Goal: Complete application form: Complete application form

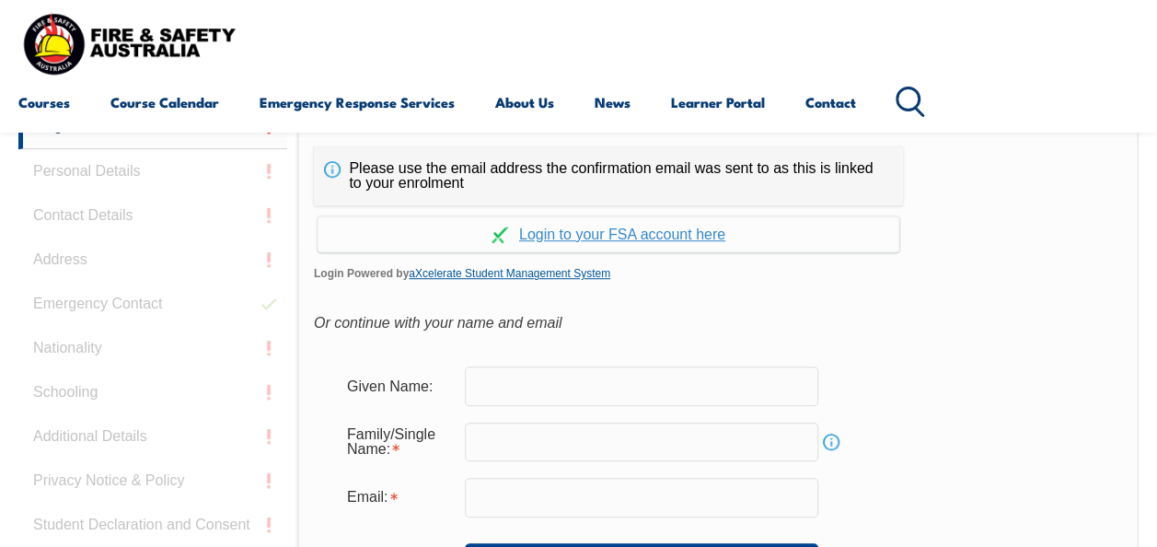
scroll to position [415, 0]
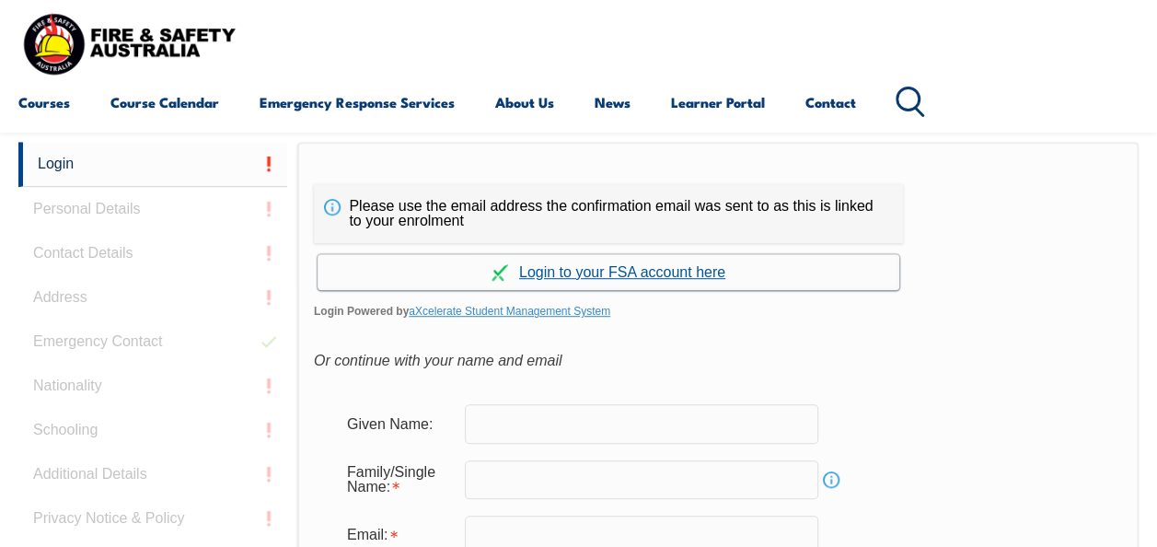
click at [639, 275] on link "Continue with aXcelerate" at bounding box center [608, 272] width 582 height 36
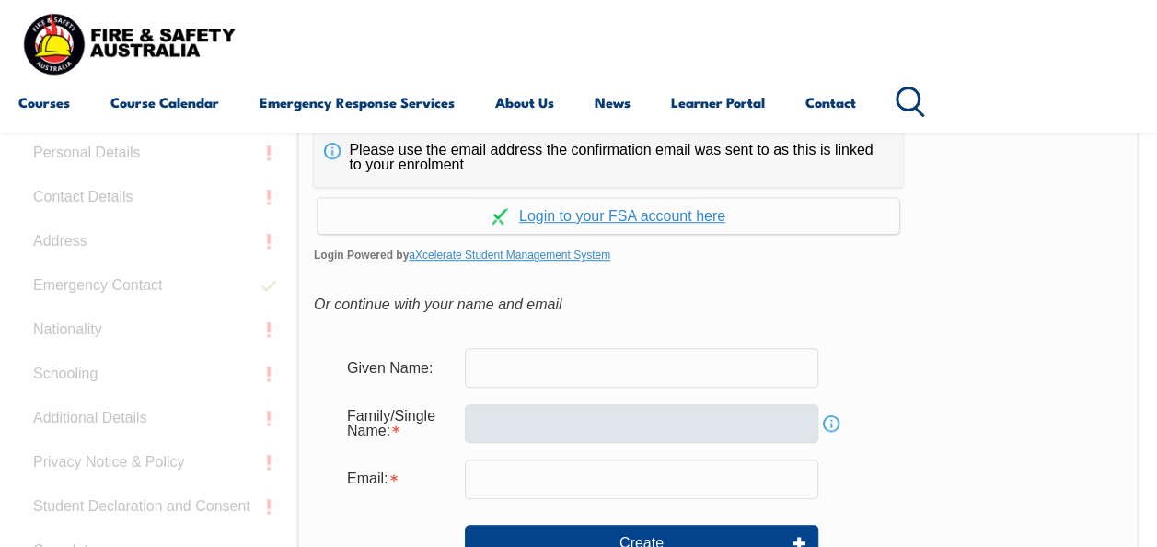
scroll to position [527, 0]
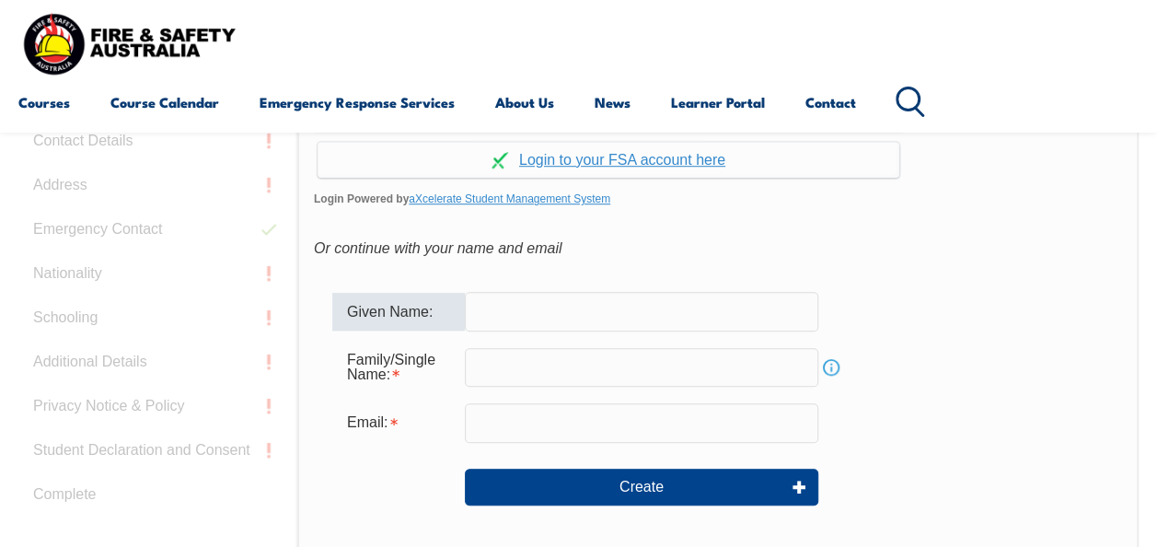
click at [492, 312] on input "text" at bounding box center [641, 311] width 353 height 39
type input "BRYAN"
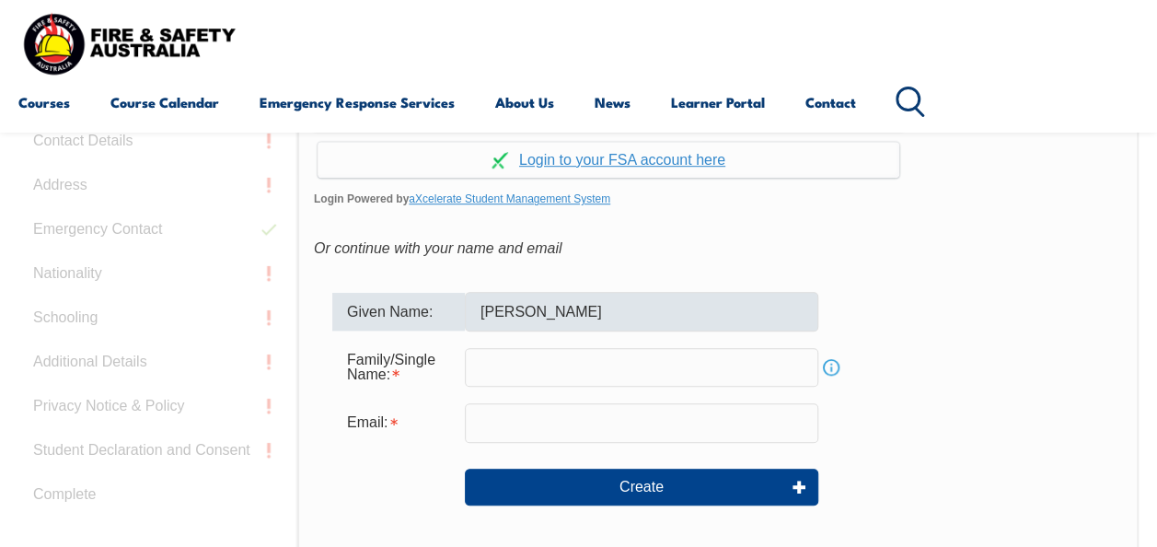
type input "holden"
type input "bholden@daikin.com.au"
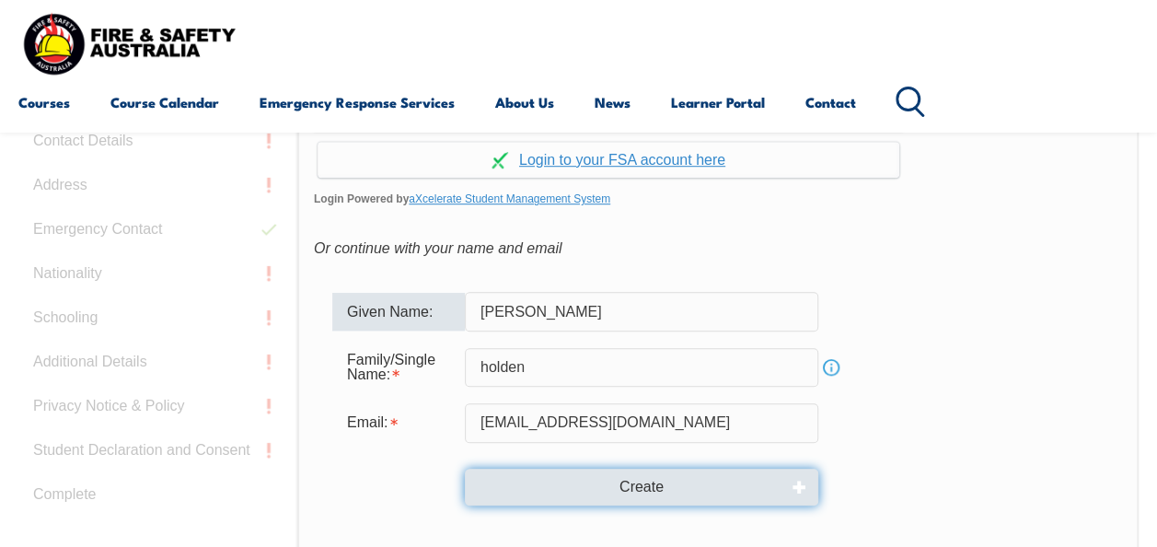
click at [606, 486] on button "Create" at bounding box center [641, 486] width 353 height 37
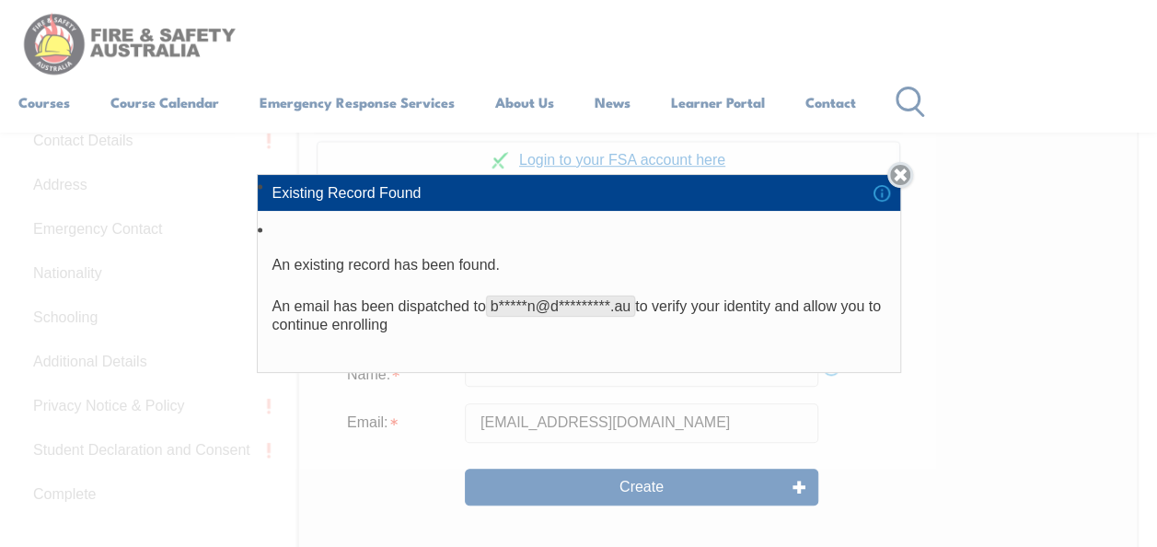
click at [909, 172] on link "Close" at bounding box center [900, 175] width 26 height 26
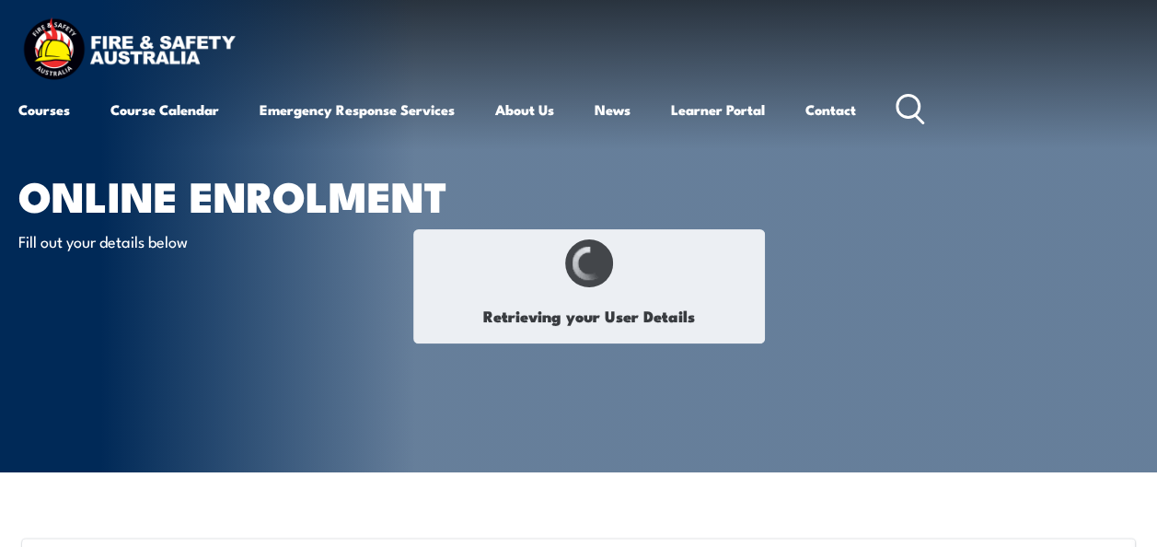
select select "Mr"
type input "[PERSON_NAME]"
type input "Holden"
type input "[DATE]"
type input "AJM8Q92X7S"
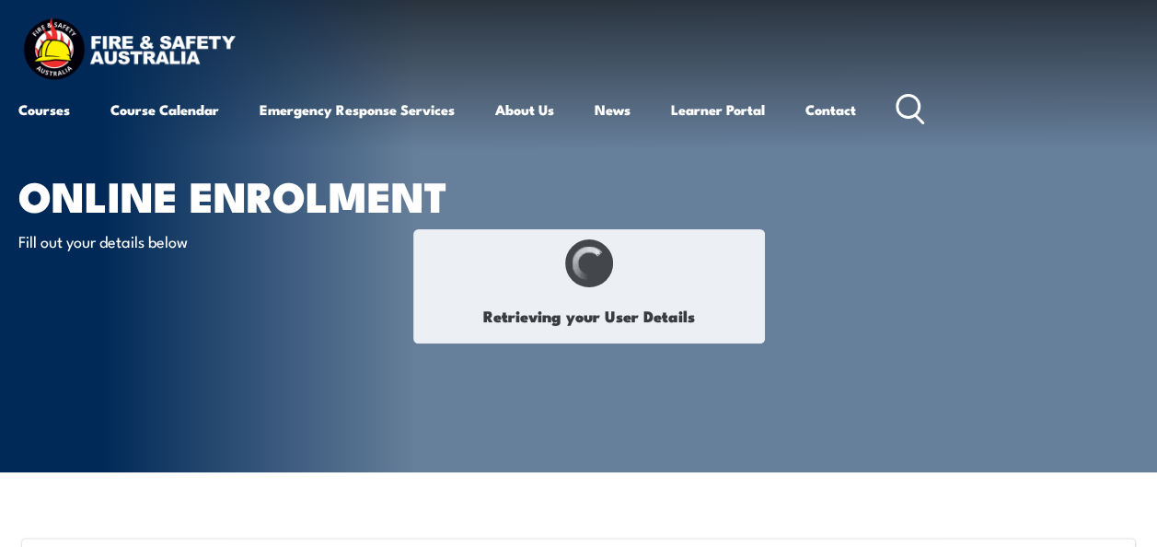
select select "M"
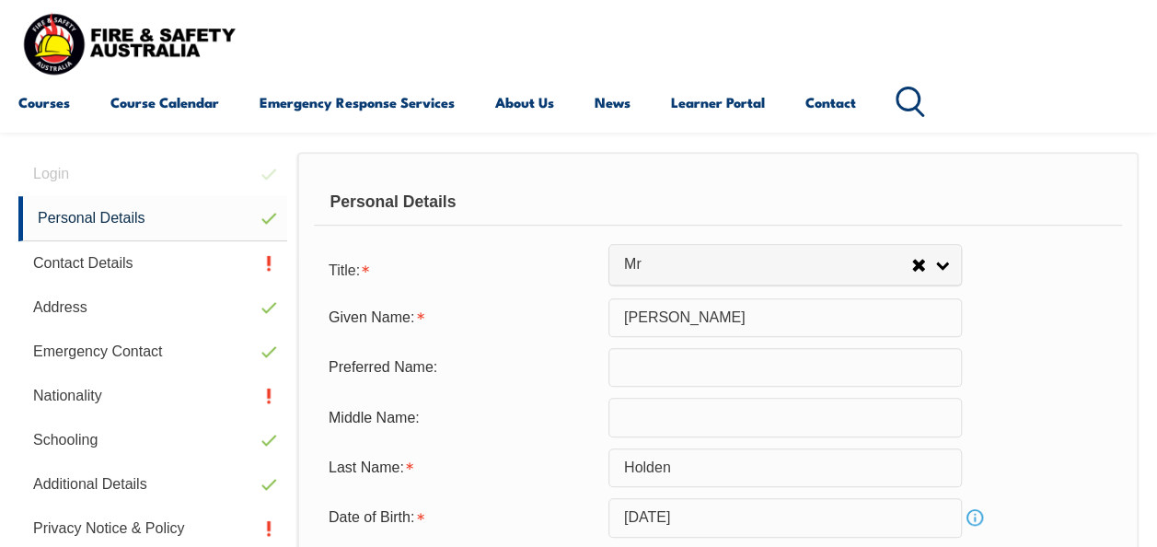
scroll to position [446, 0]
click at [635, 364] on input "text" at bounding box center [784, 366] width 353 height 39
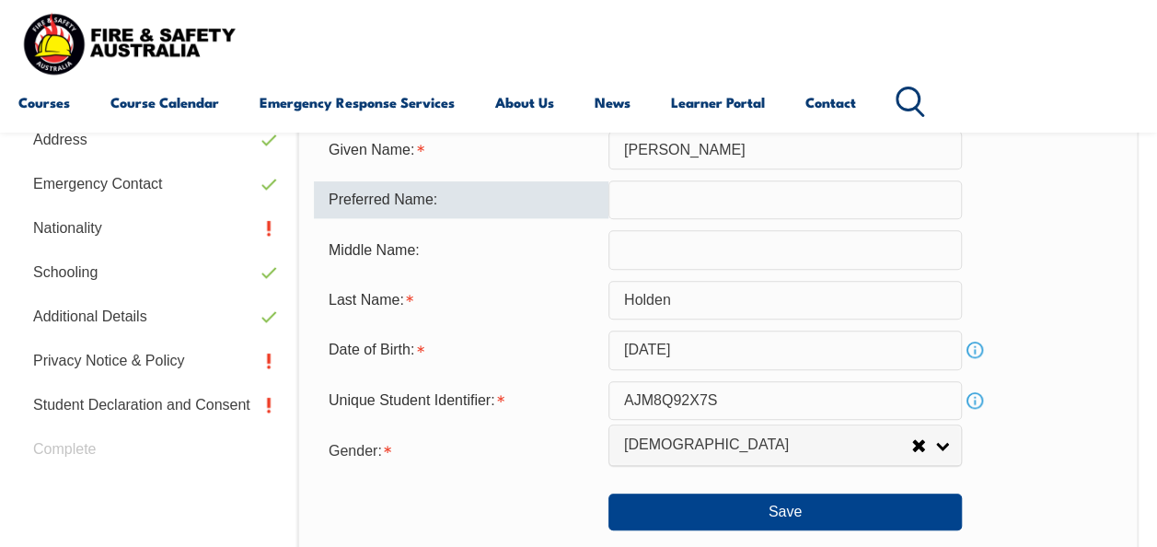
scroll to position [630, 0]
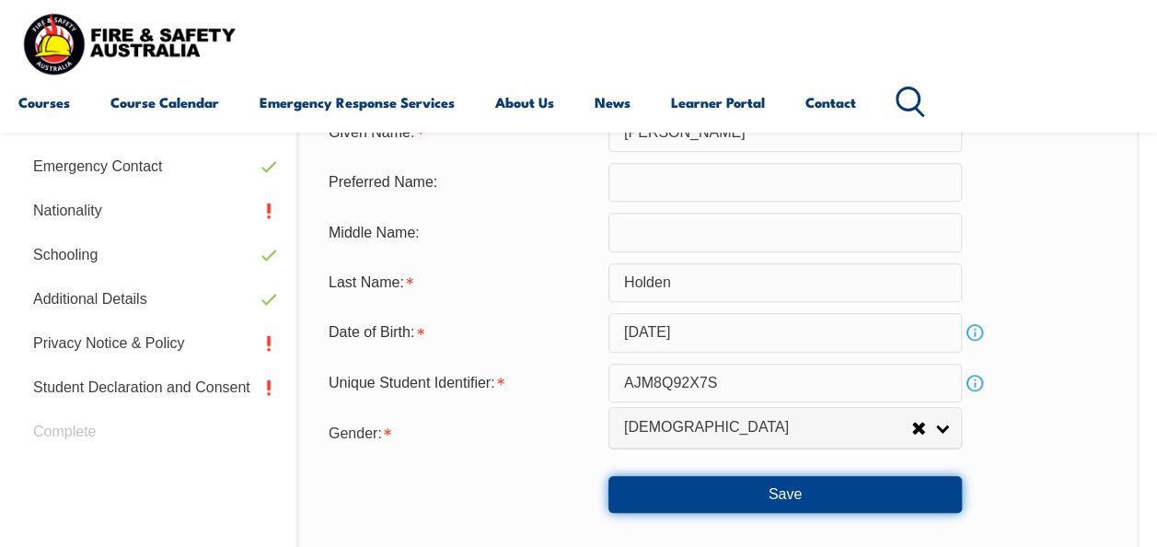
click at [750, 485] on button "Save" at bounding box center [784, 494] width 353 height 37
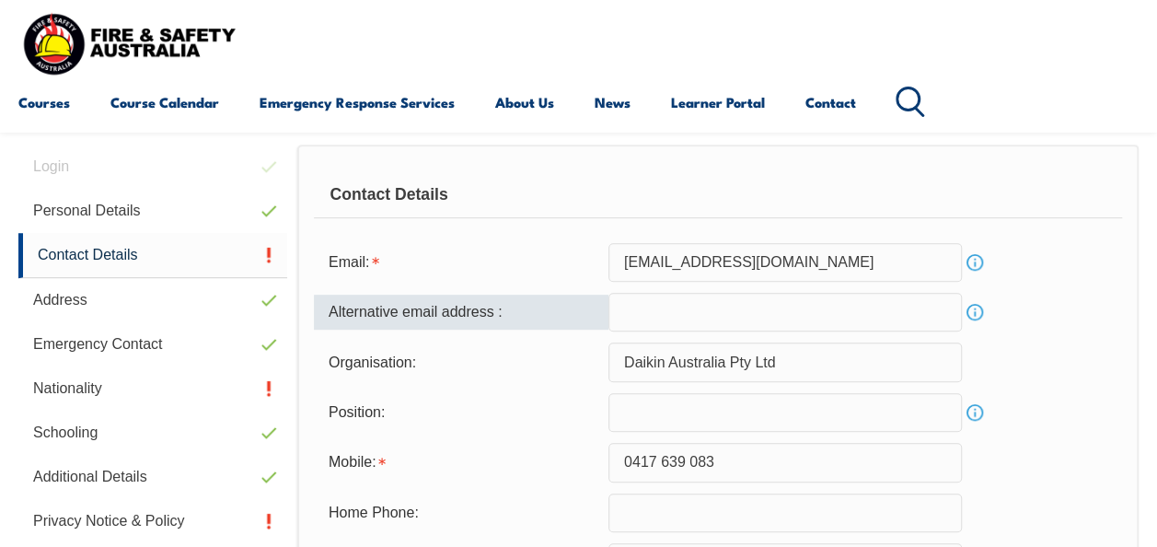
scroll to position [445, 0]
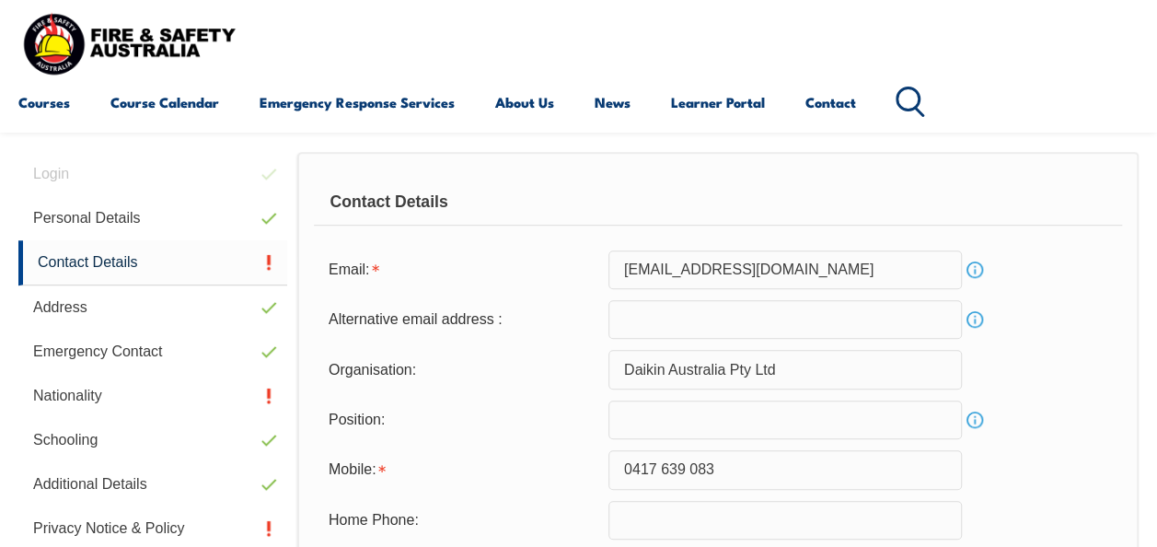
click at [730, 322] on input "email" at bounding box center [784, 319] width 353 height 39
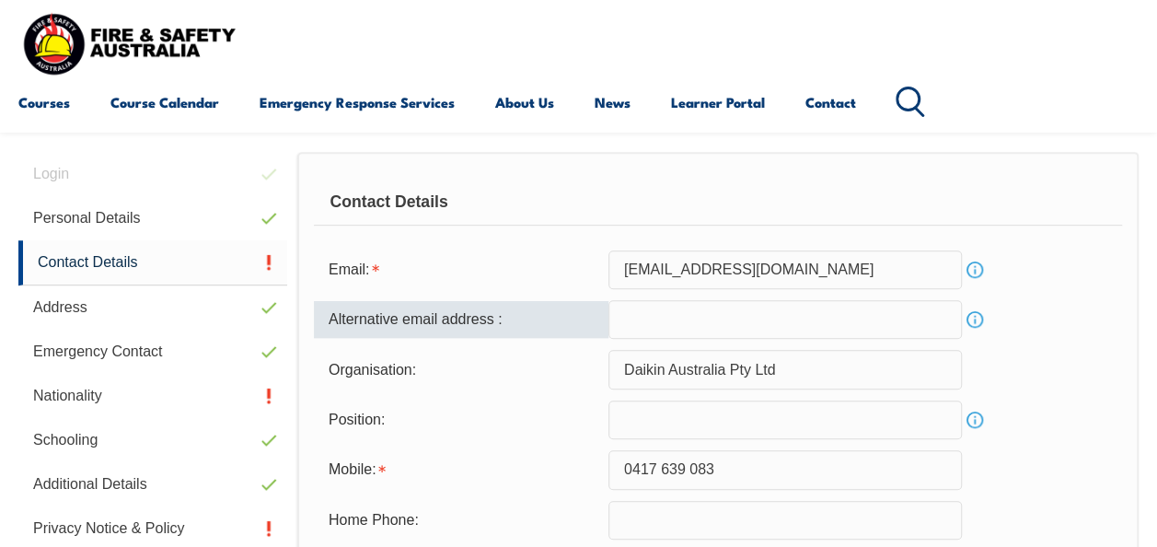
type input "bryan.holden@hotmail.com"
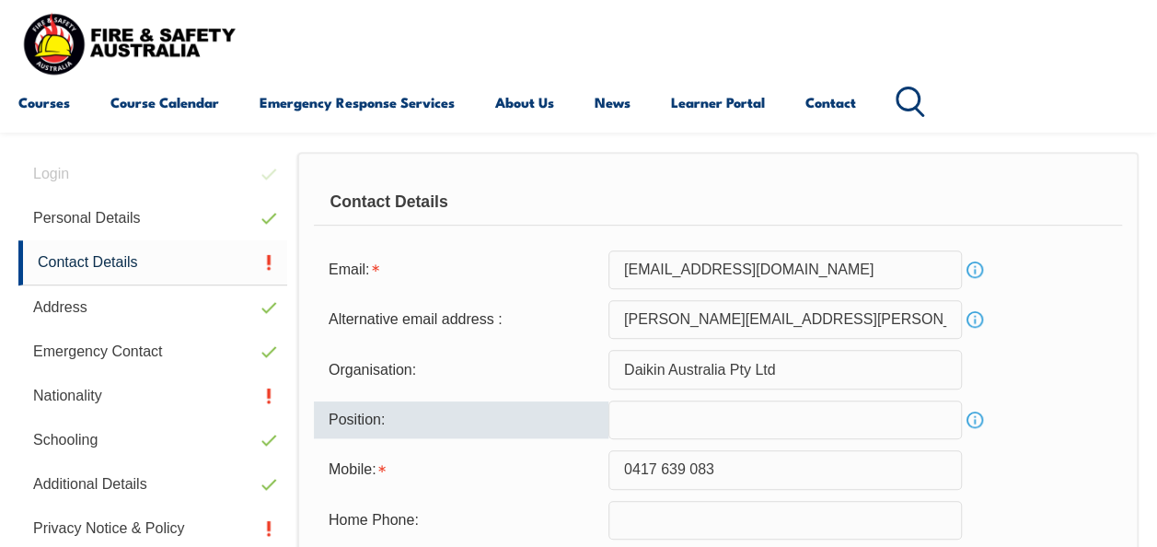
click at [715, 420] on input "text" at bounding box center [784, 419] width 353 height 39
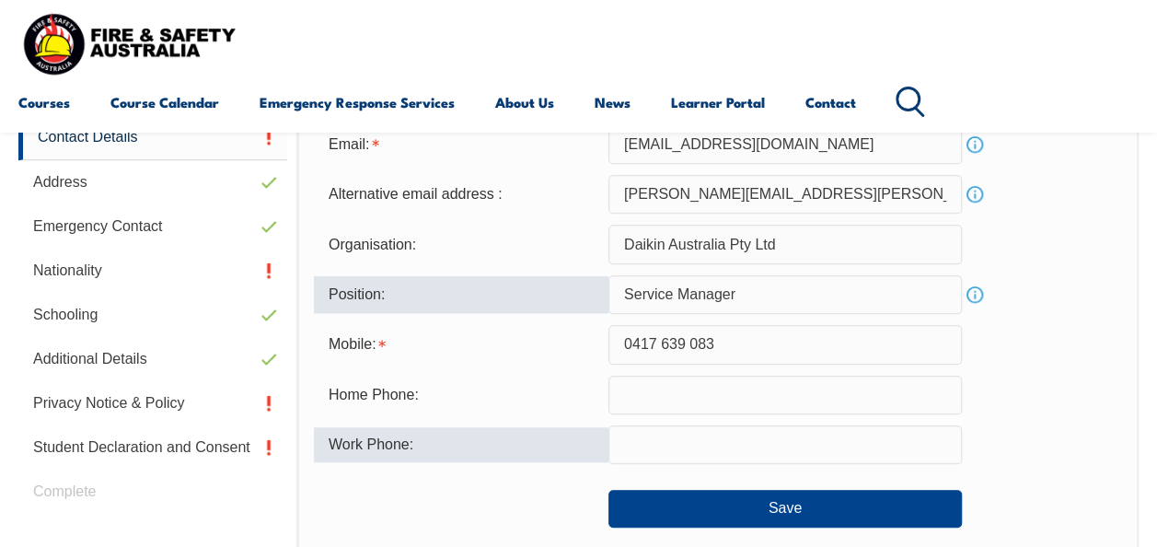
scroll to position [721, 0]
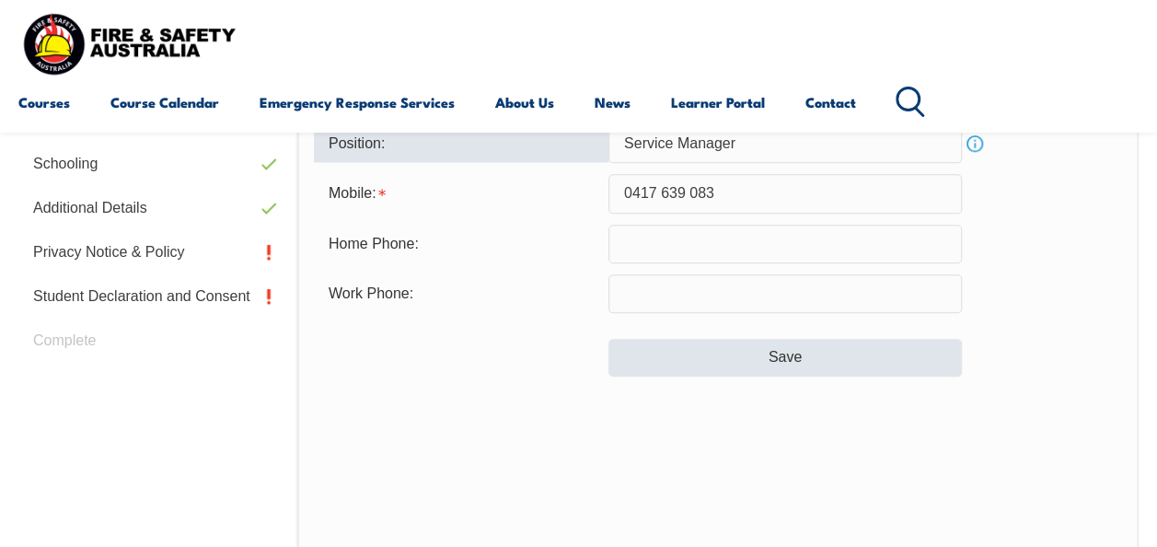
type input "Service Manager"
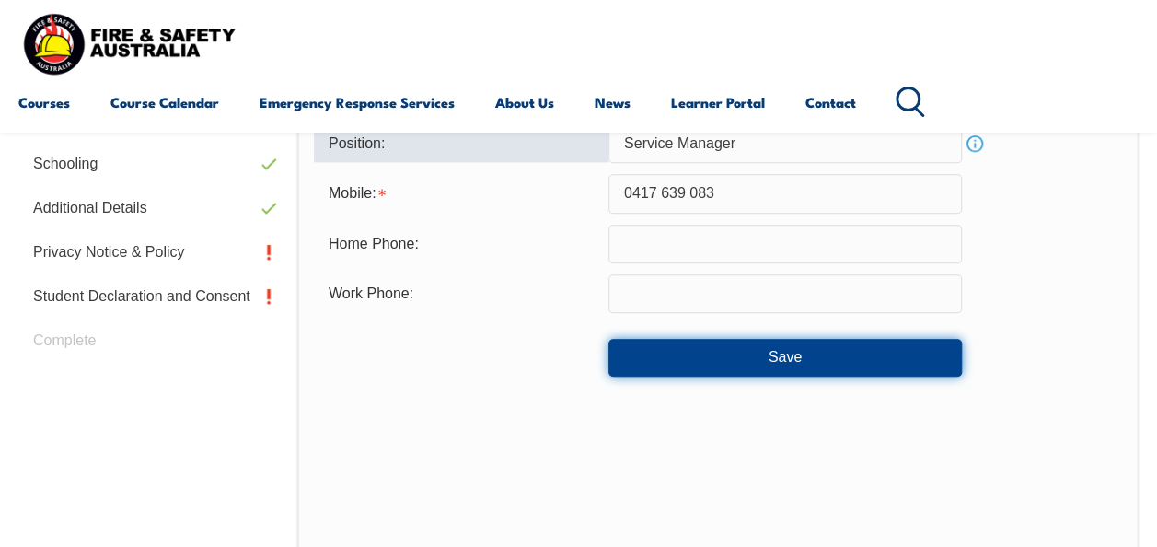
click at [694, 365] on button "Save" at bounding box center [784, 357] width 353 height 37
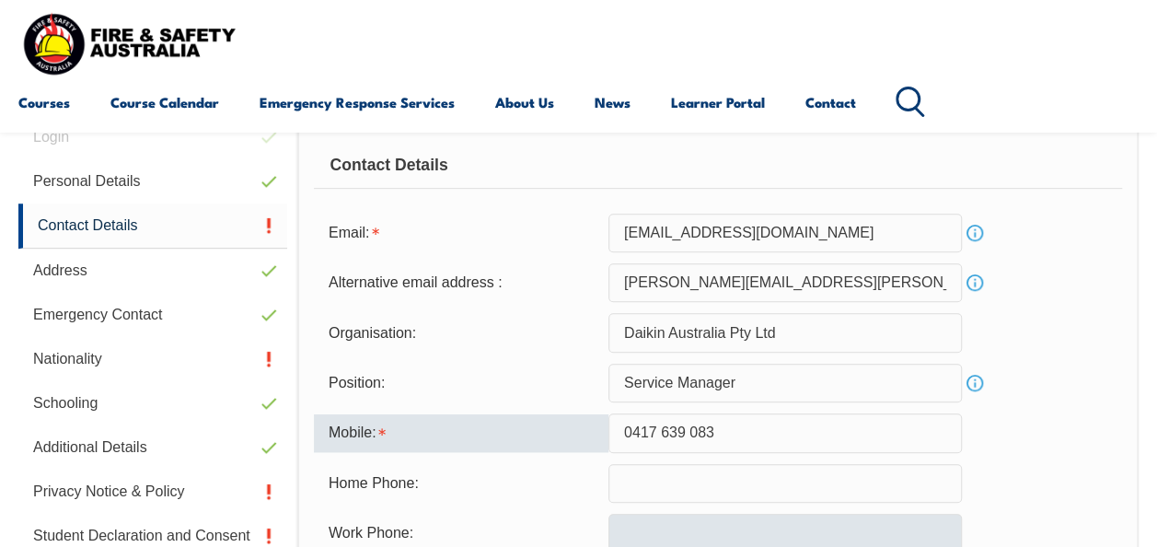
scroll to position [572, 0]
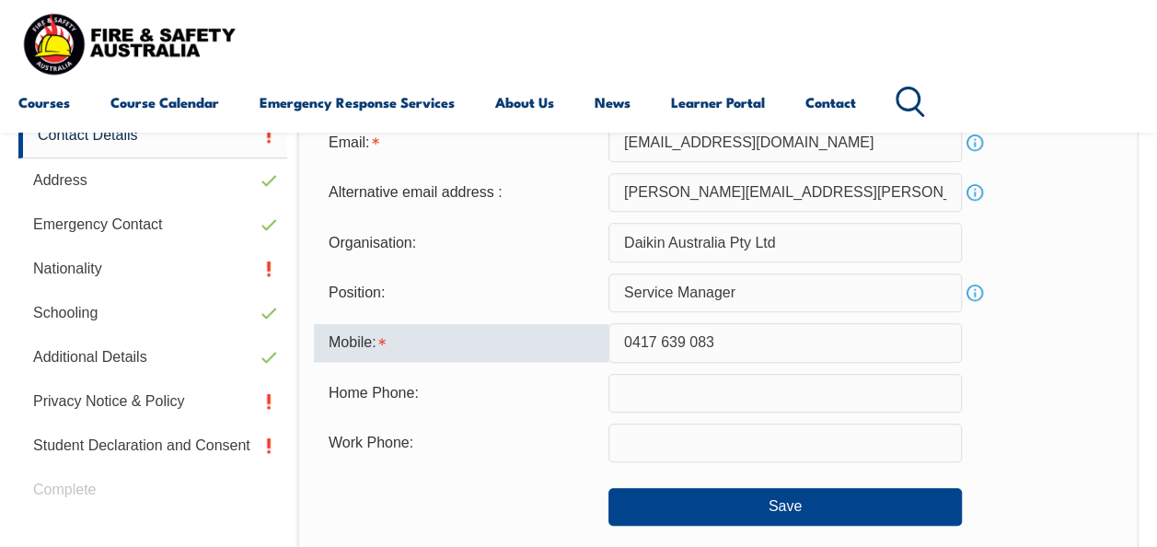
click at [692, 342] on input "0417 639 083" at bounding box center [784, 342] width 353 height 39
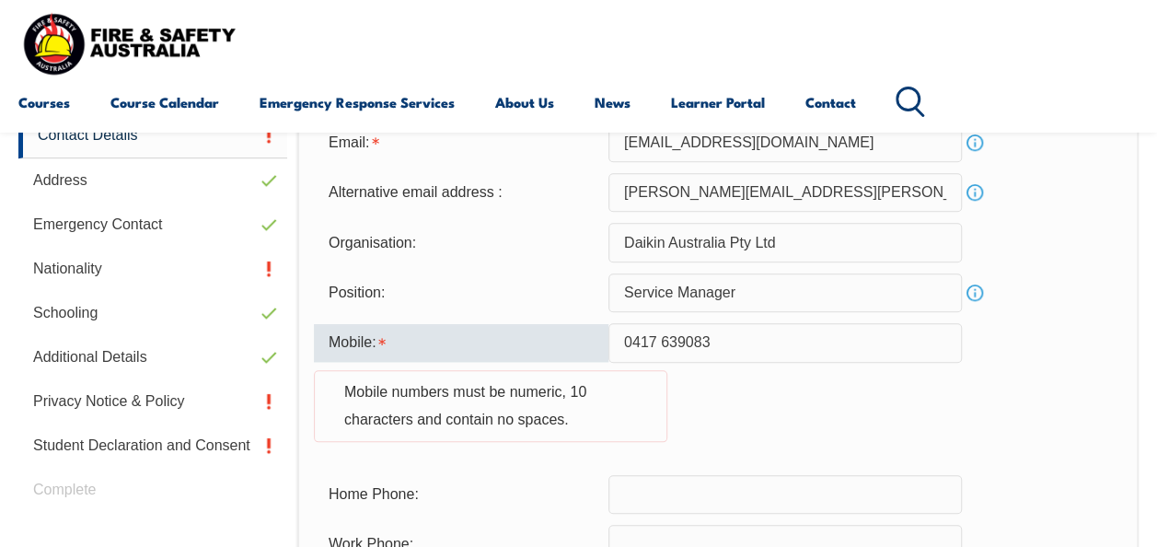
click at [663, 344] on input "0417 639083" at bounding box center [784, 342] width 353 height 39
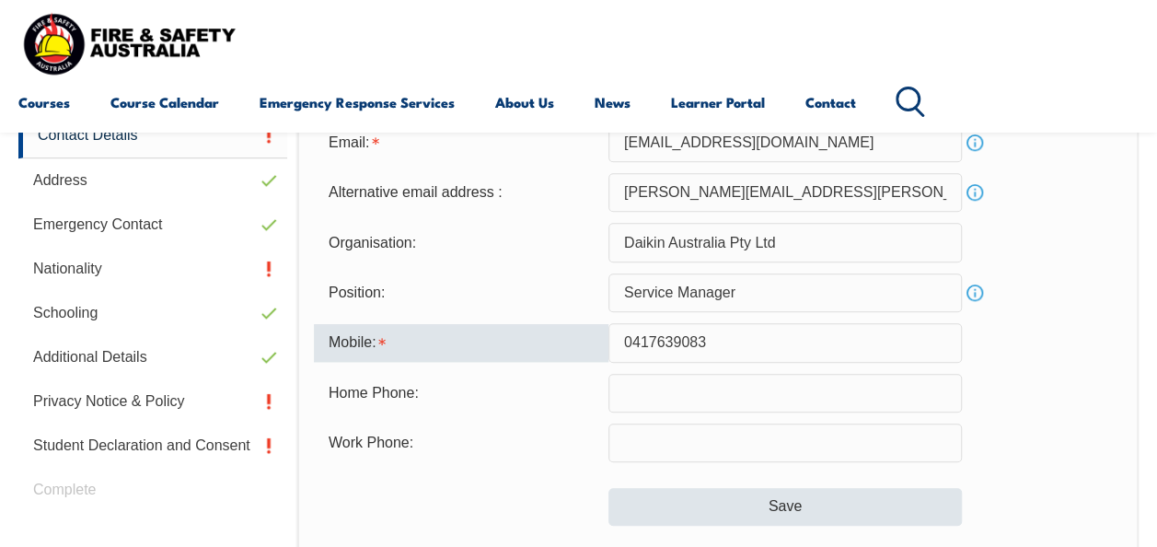
type input "0417639083"
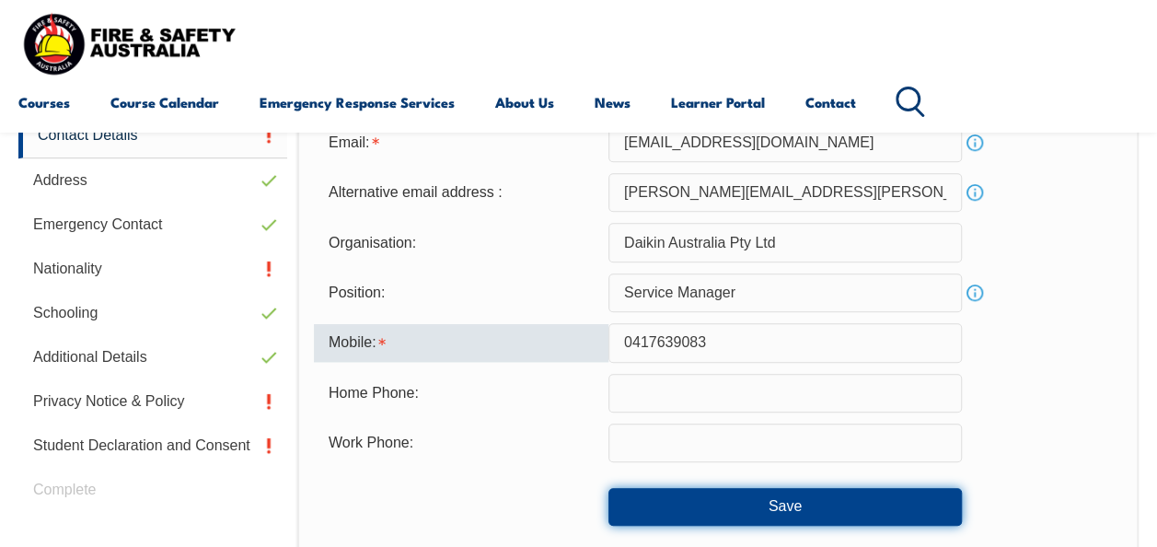
click at [732, 504] on button "Save" at bounding box center [784, 506] width 353 height 37
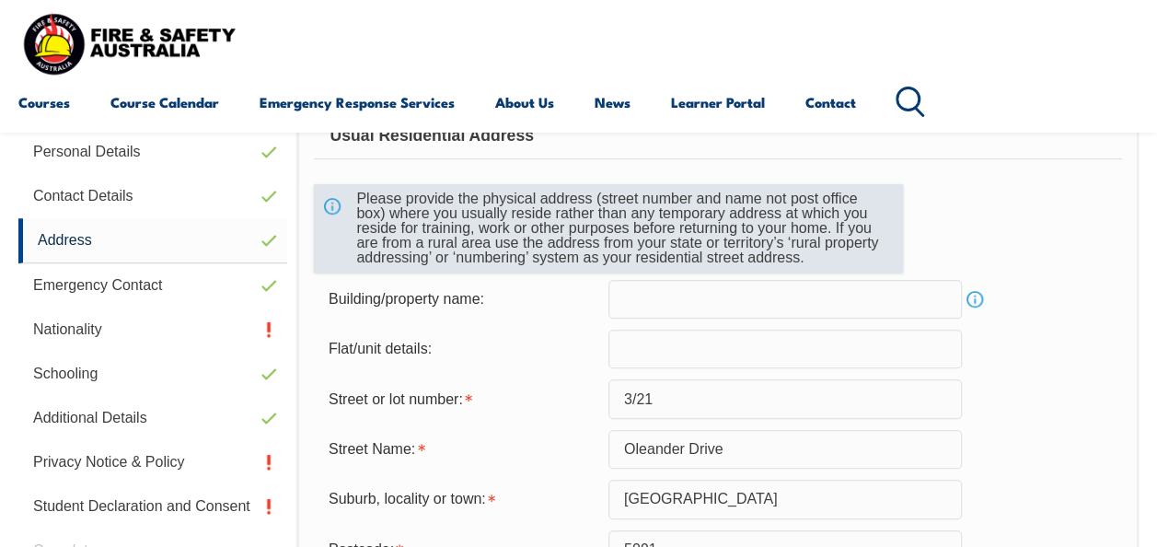
scroll to position [446, 0]
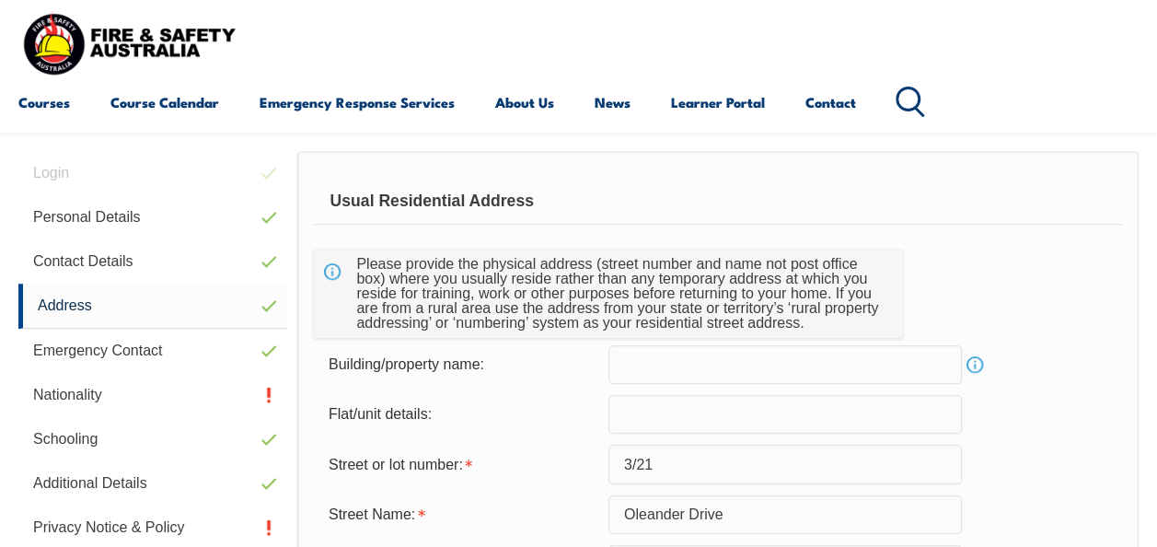
click at [646, 362] on input "text" at bounding box center [784, 364] width 353 height 39
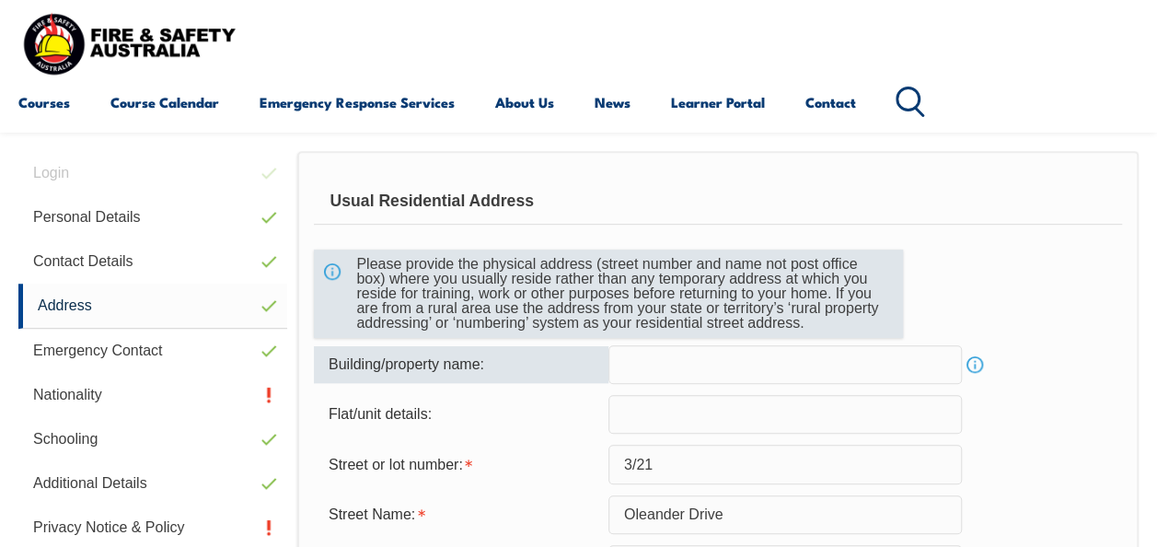
type input "6"
type input "7 brandwood street"
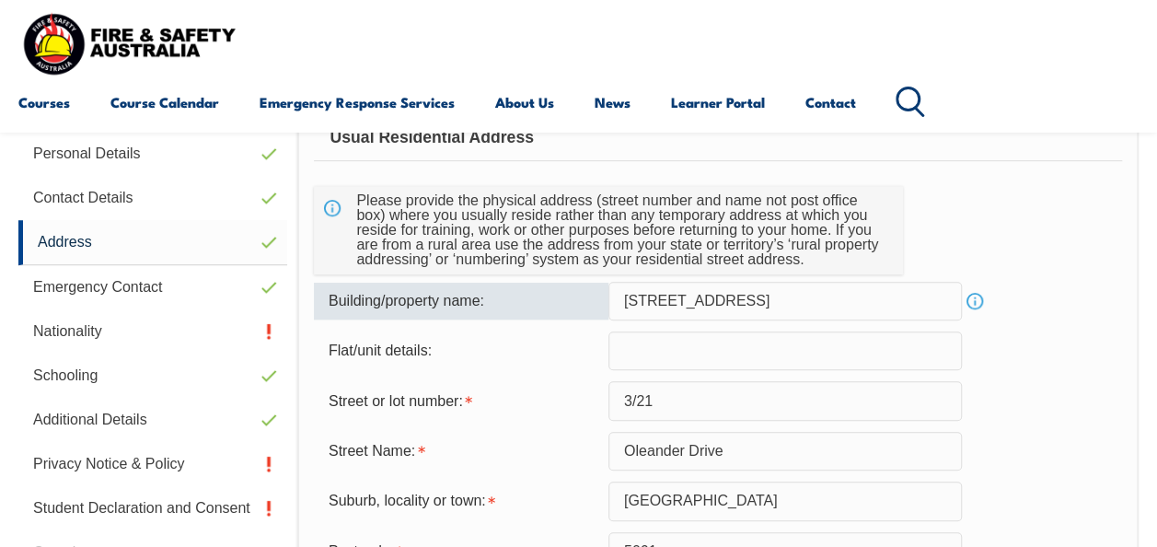
scroll to position [538, 0]
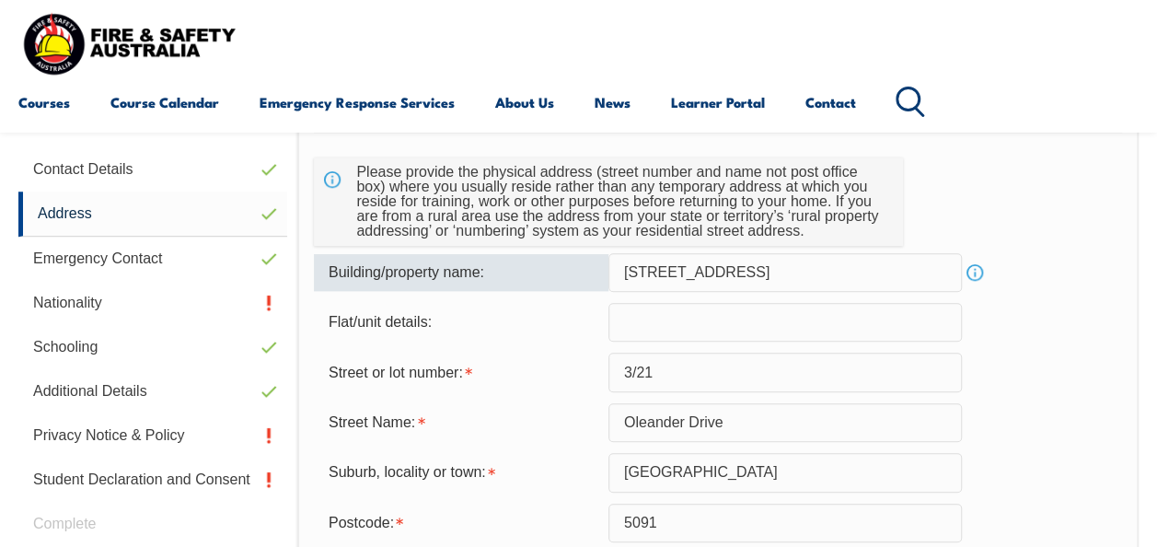
drag, startPoint x: 756, startPoint y: 272, endPoint x: 617, endPoint y: 275, distance: 139.9
click at [618, 275] on input "7 brandwood street" at bounding box center [784, 272] width 353 height 39
type input "D"
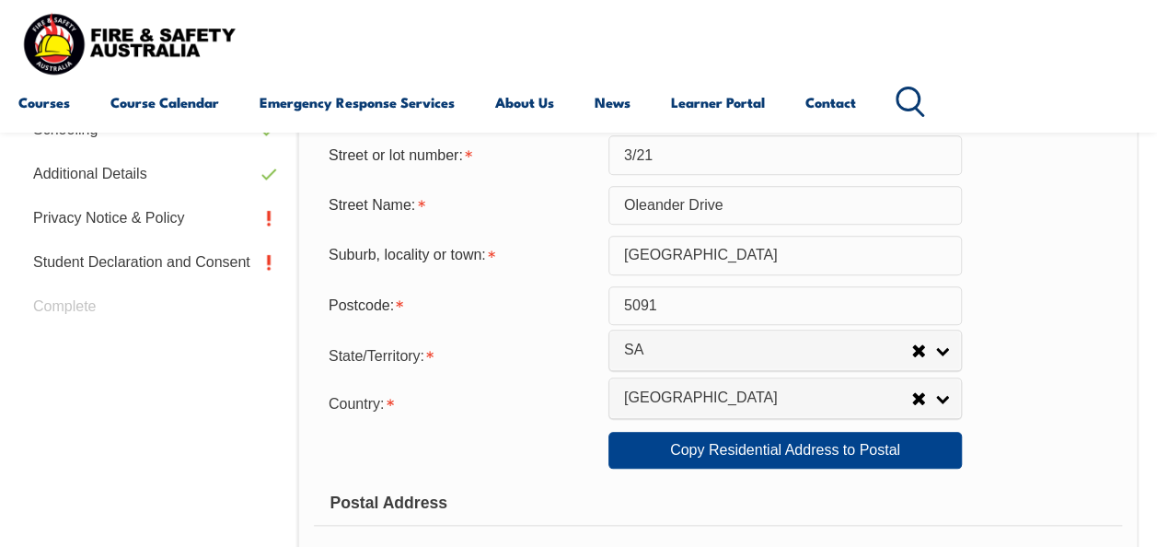
scroll to position [906, 0]
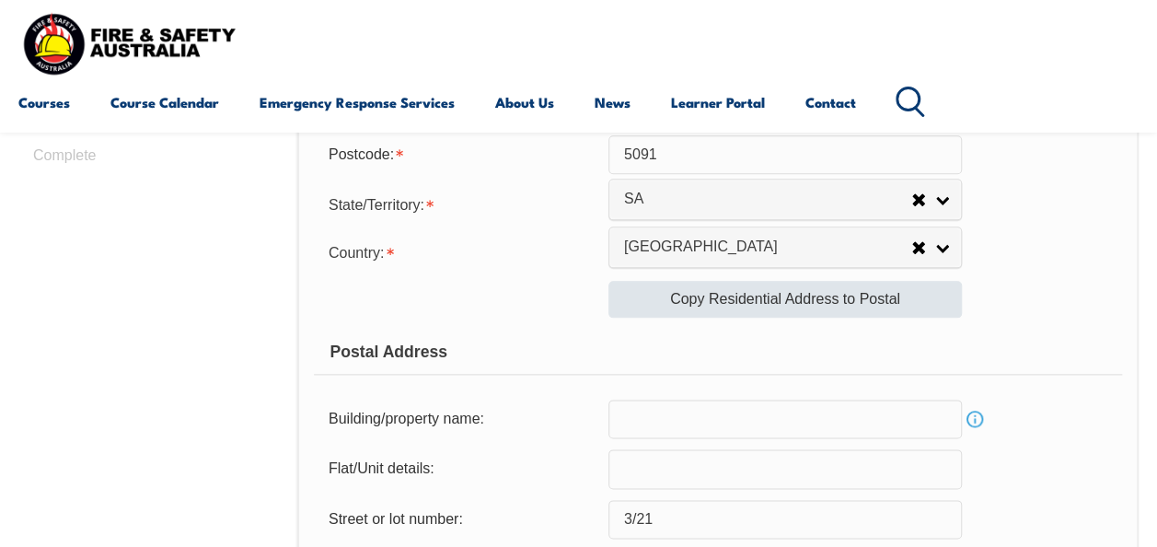
type input "daikin"
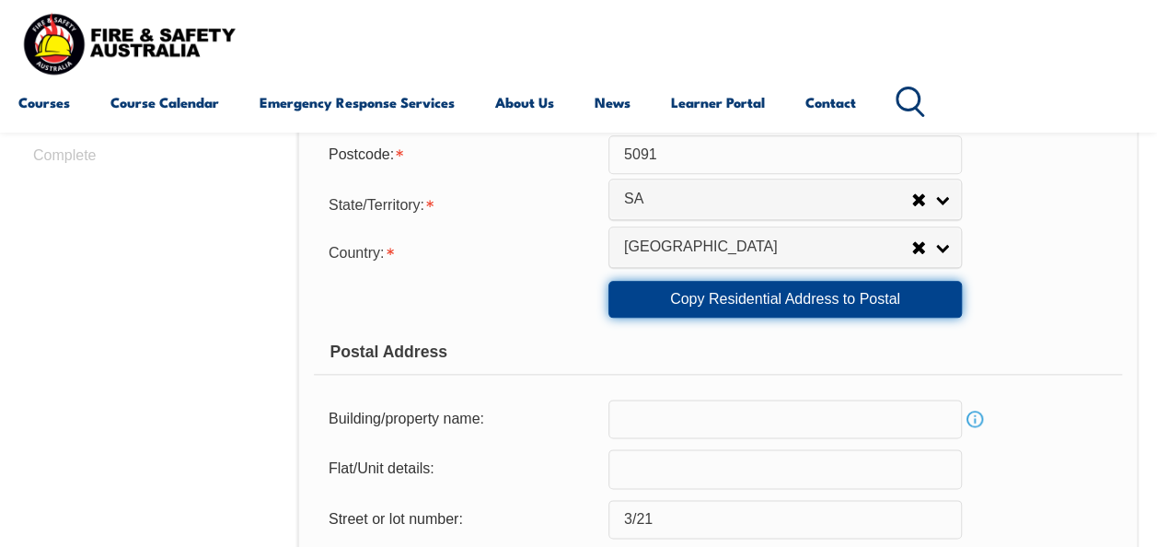
click at [709, 304] on link "Copy Residential Address to Postal" at bounding box center [784, 299] width 353 height 37
type input "daikin"
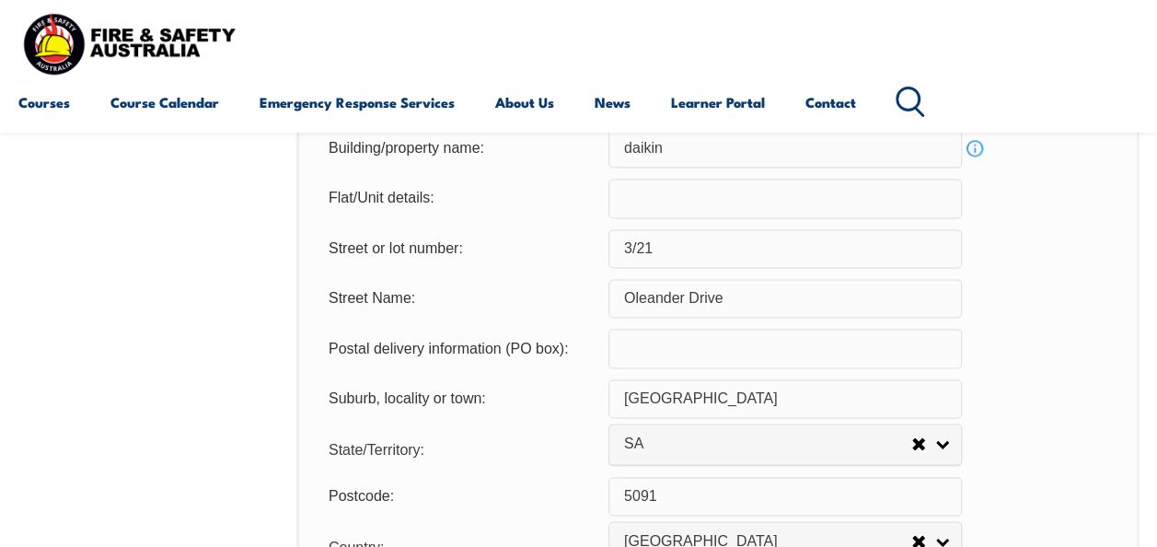
scroll to position [1367, 0]
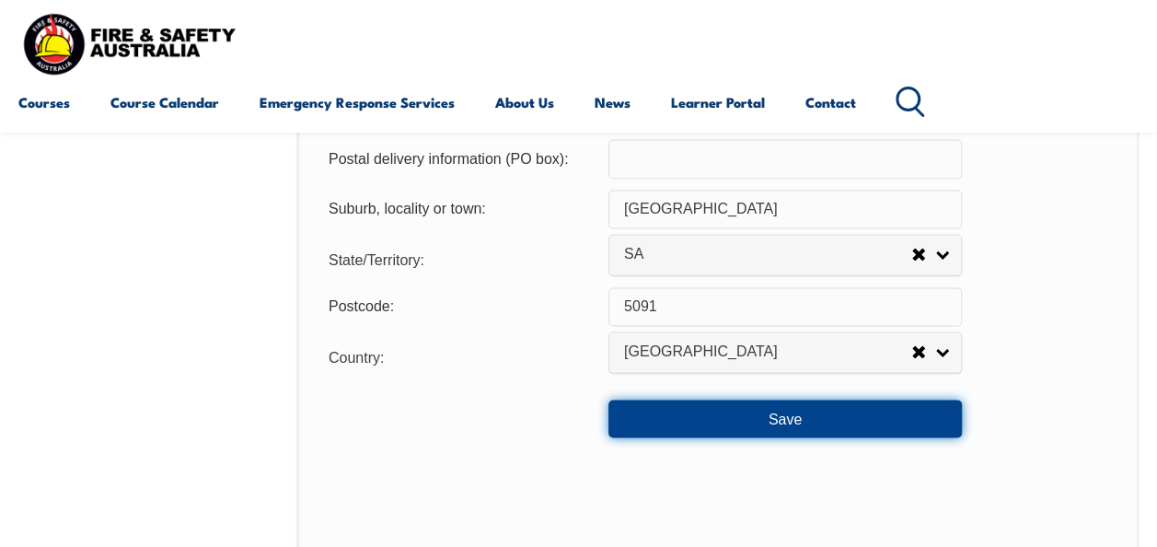
click at [770, 418] on button "Save" at bounding box center [784, 417] width 353 height 37
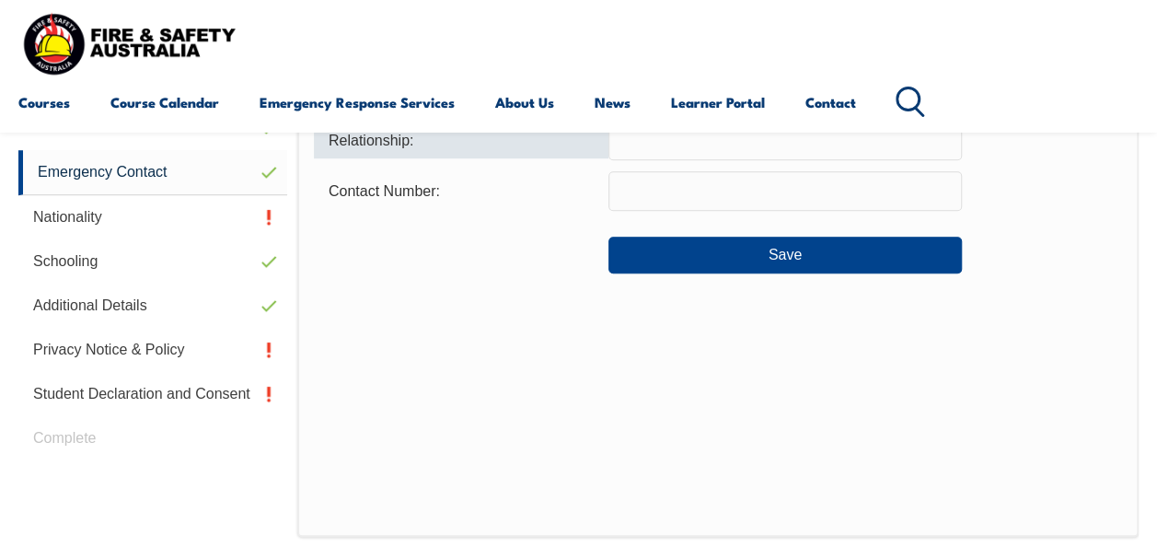
scroll to position [446, 0]
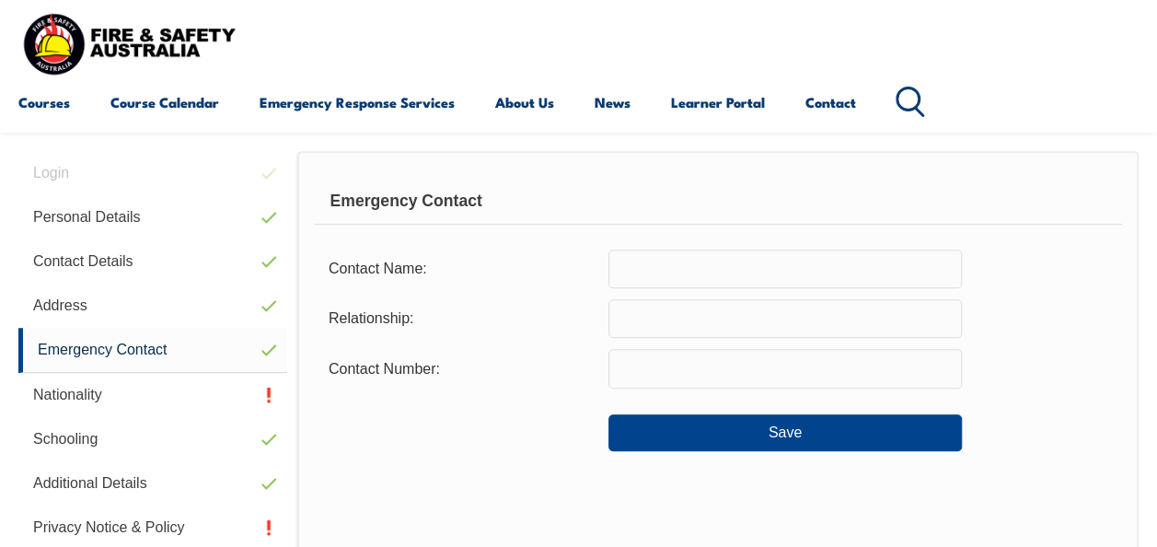
click at [654, 271] on input "text" at bounding box center [784, 268] width 353 height 39
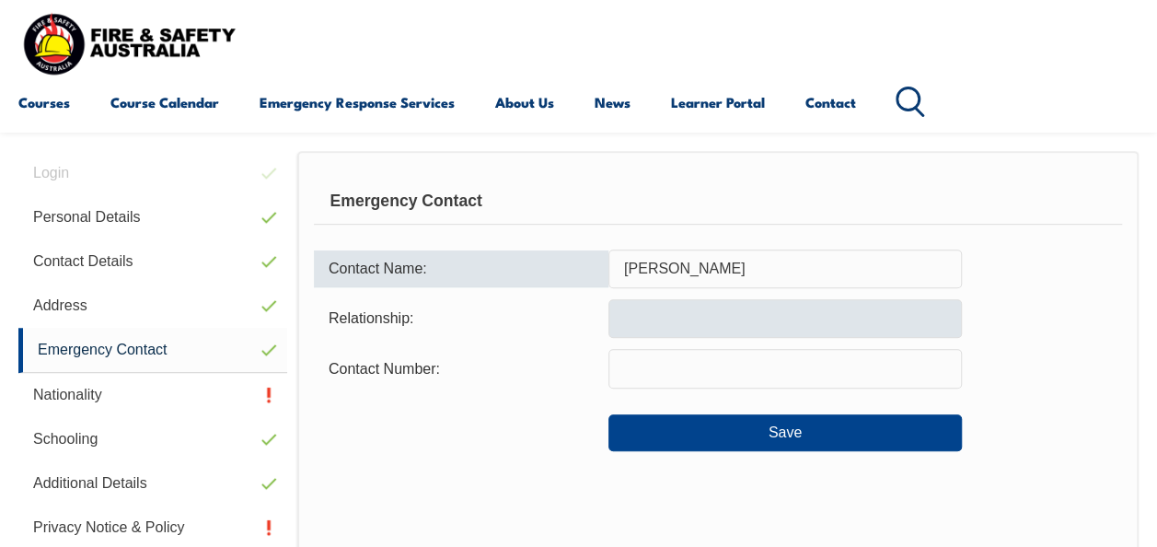
type input "sinead holden"
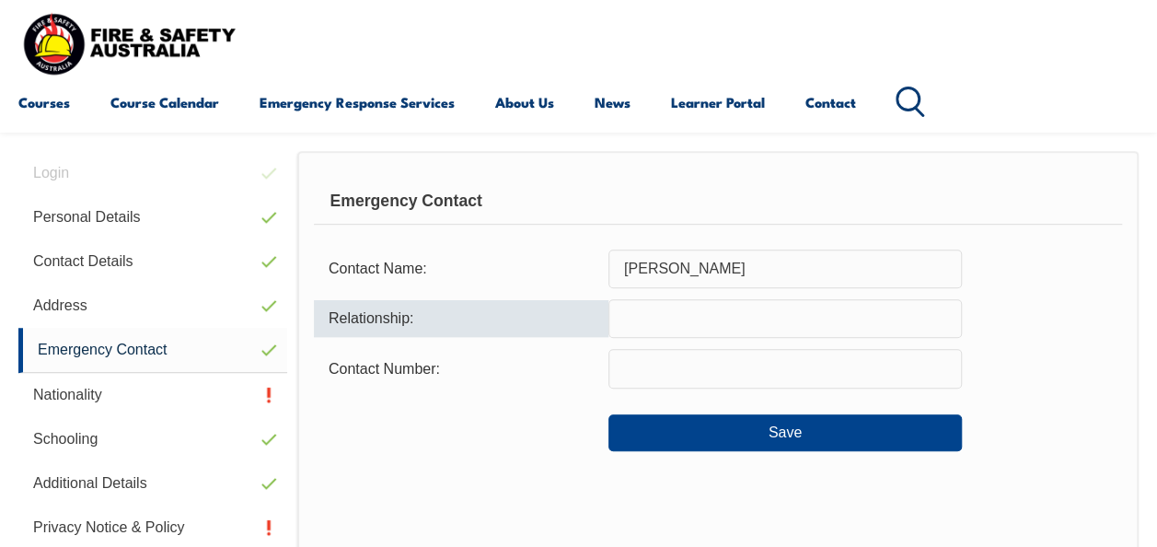
click at [686, 324] on input "text" at bounding box center [784, 318] width 353 height 39
type input "w"
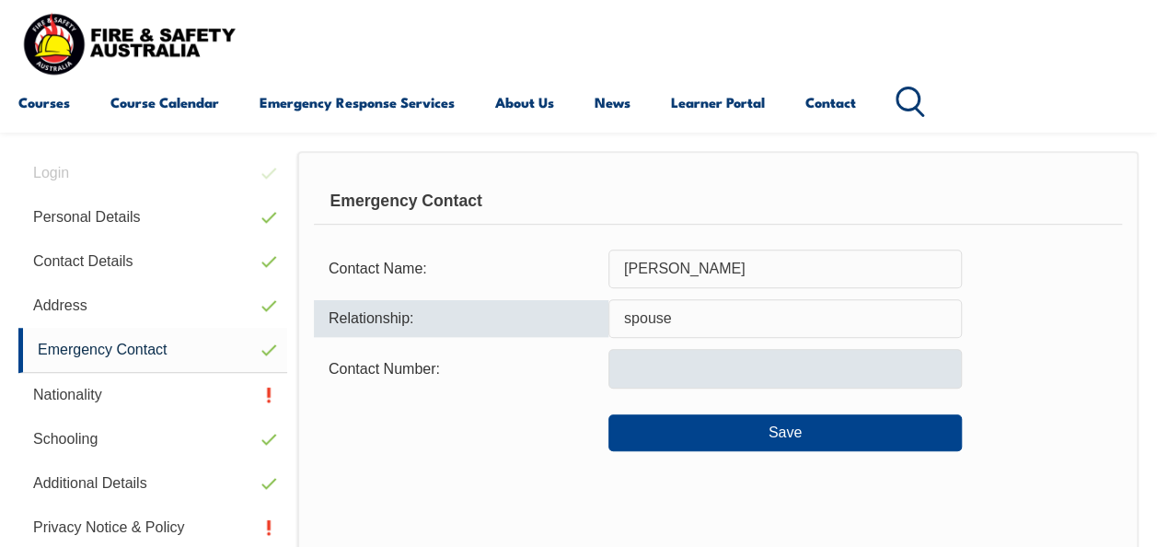
type input "spouse"
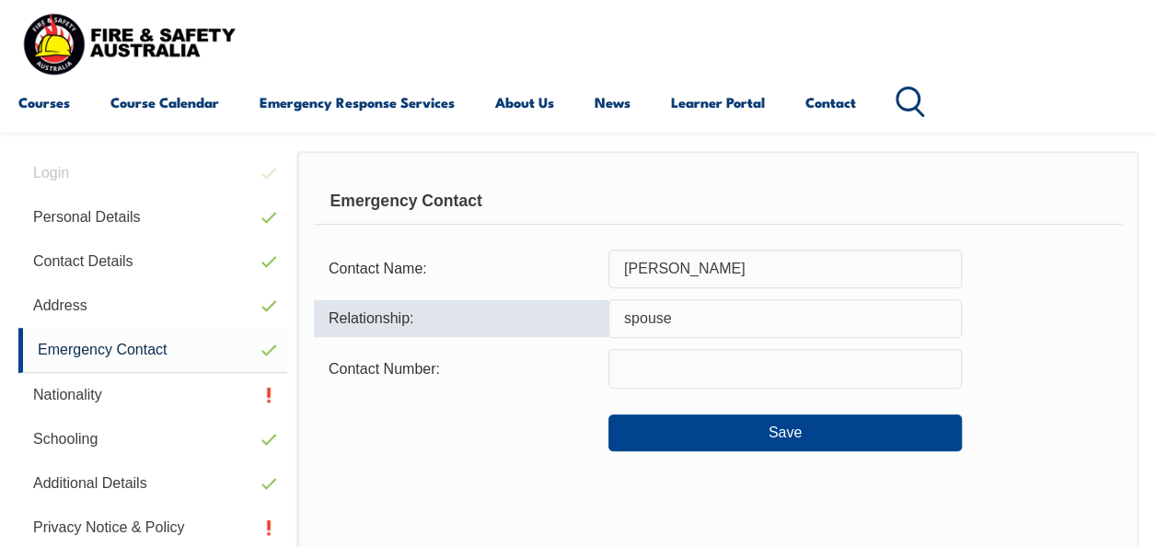
click at [639, 361] on input "text" at bounding box center [784, 368] width 353 height 39
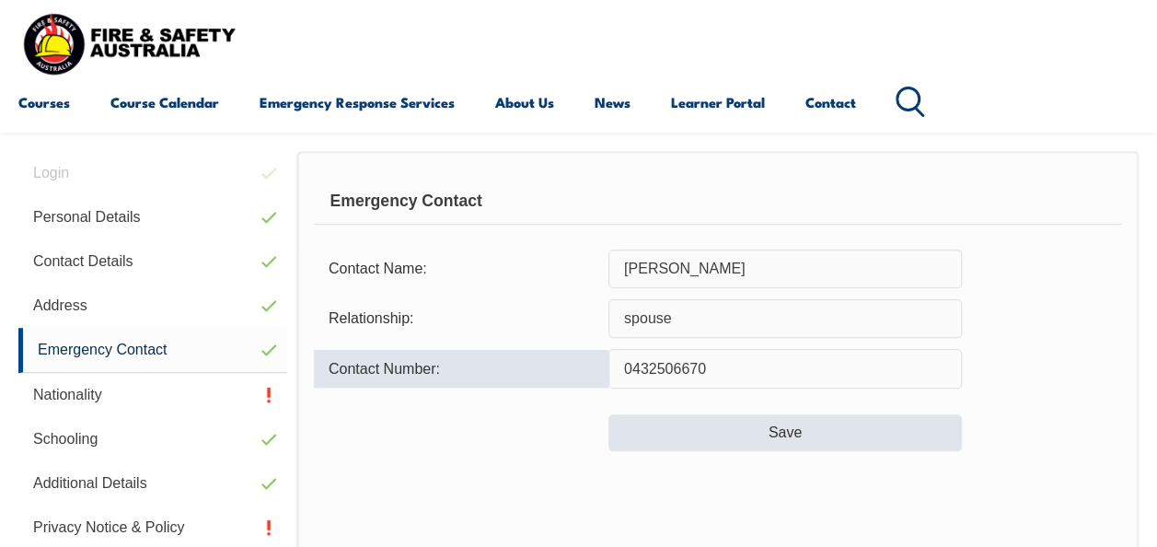
type input "0432506670"
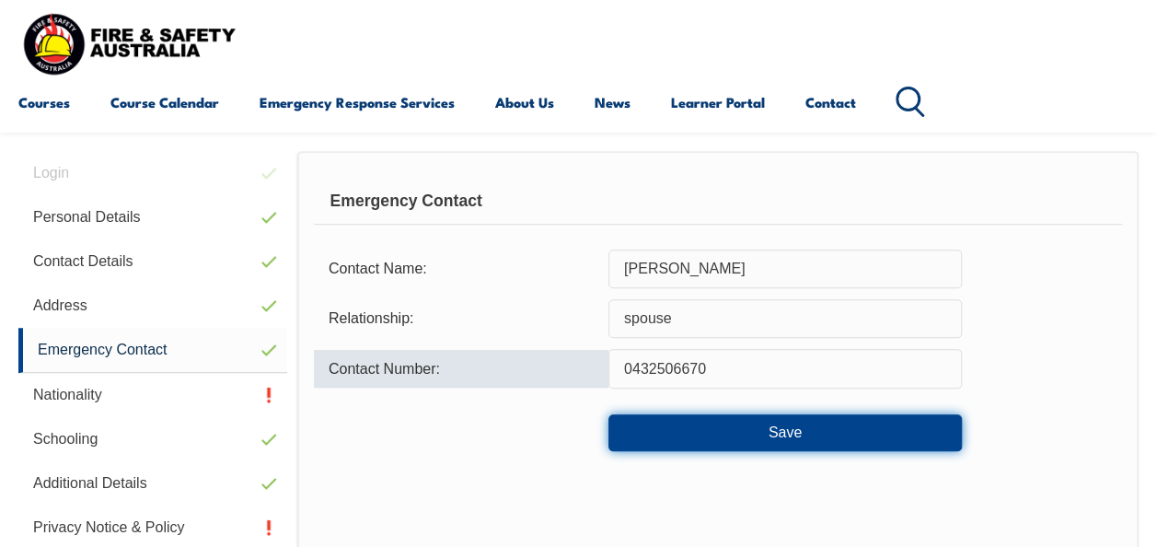
click at [757, 440] on button "Save" at bounding box center [784, 432] width 353 height 37
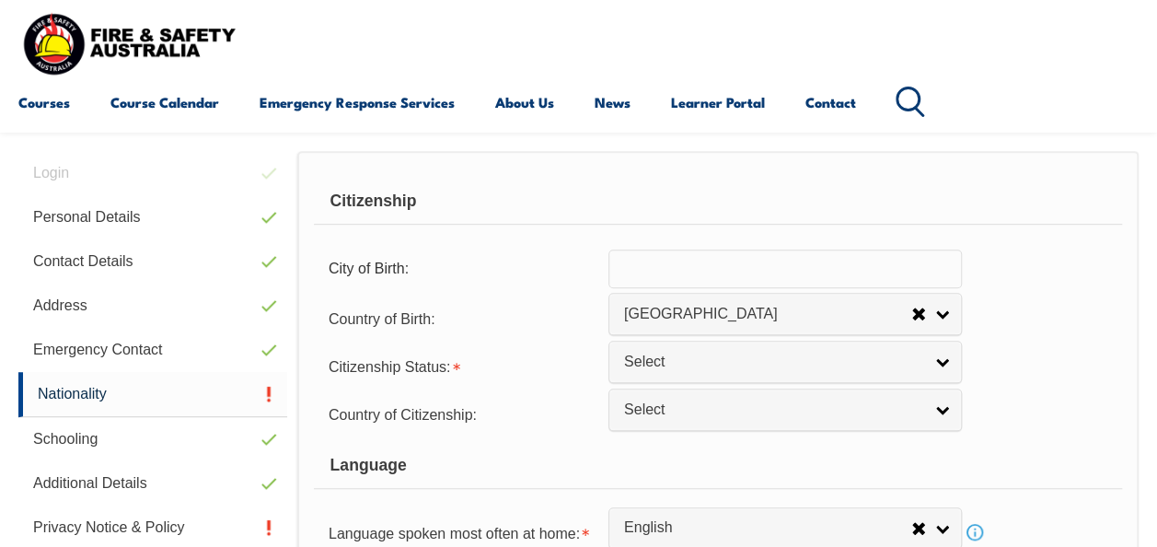
click at [667, 265] on input "text" at bounding box center [784, 268] width 353 height 39
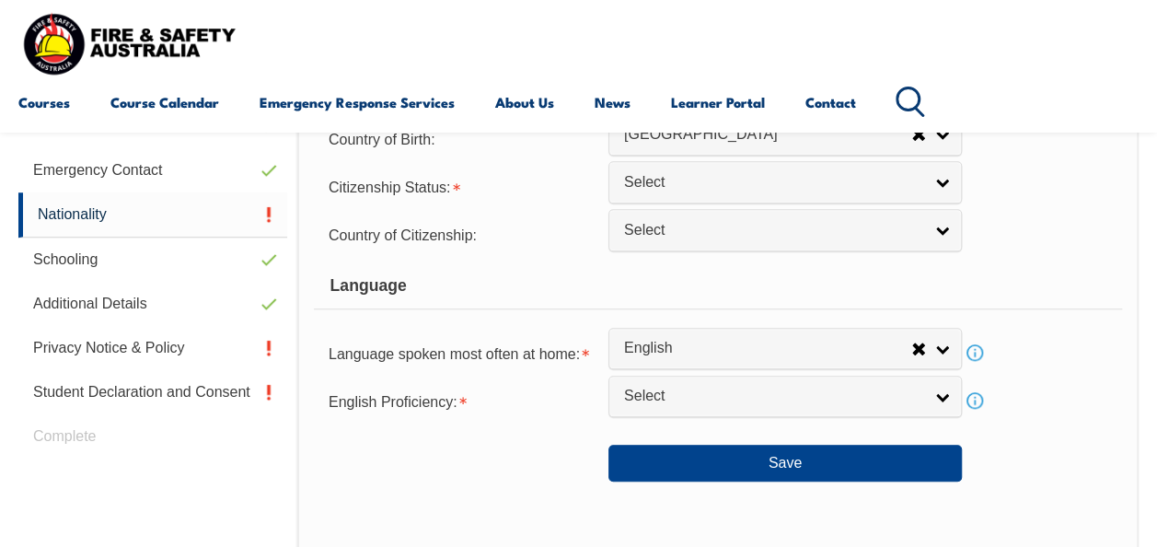
scroll to position [630, 0]
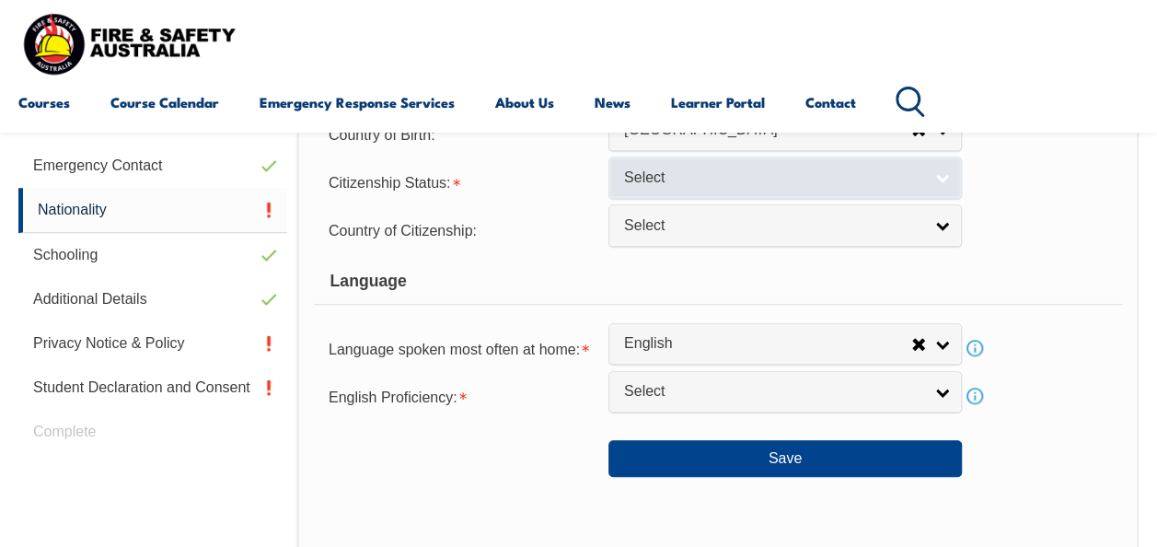
type input "adelaide"
click at [666, 178] on span "Select" at bounding box center [773, 177] width 298 height 19
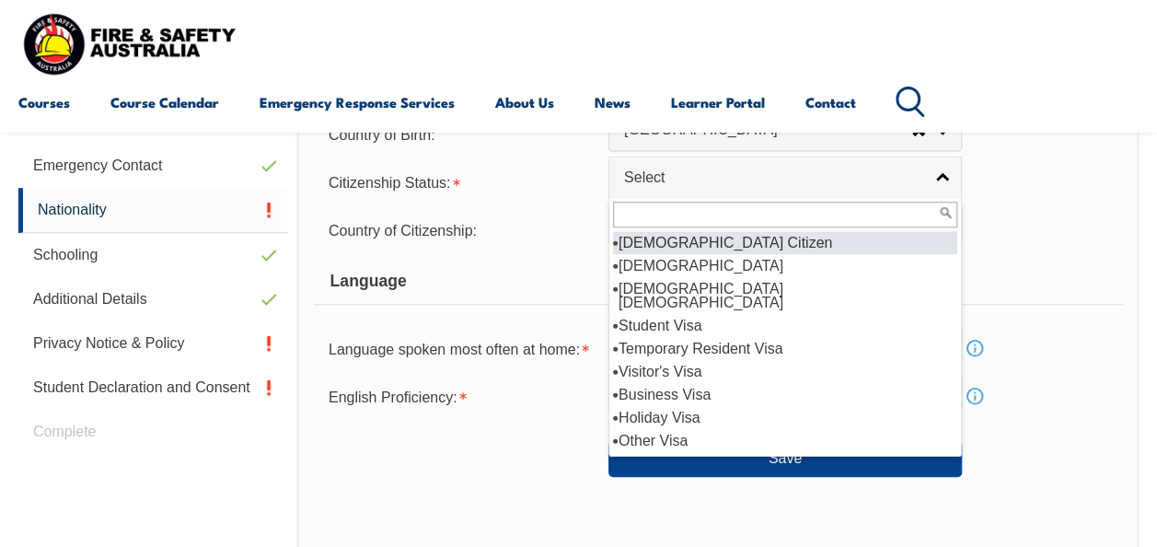
click at [665, 246] on li "Australian Citizen" at bounding box center [785, 242] width 344 height 23
select select "1"
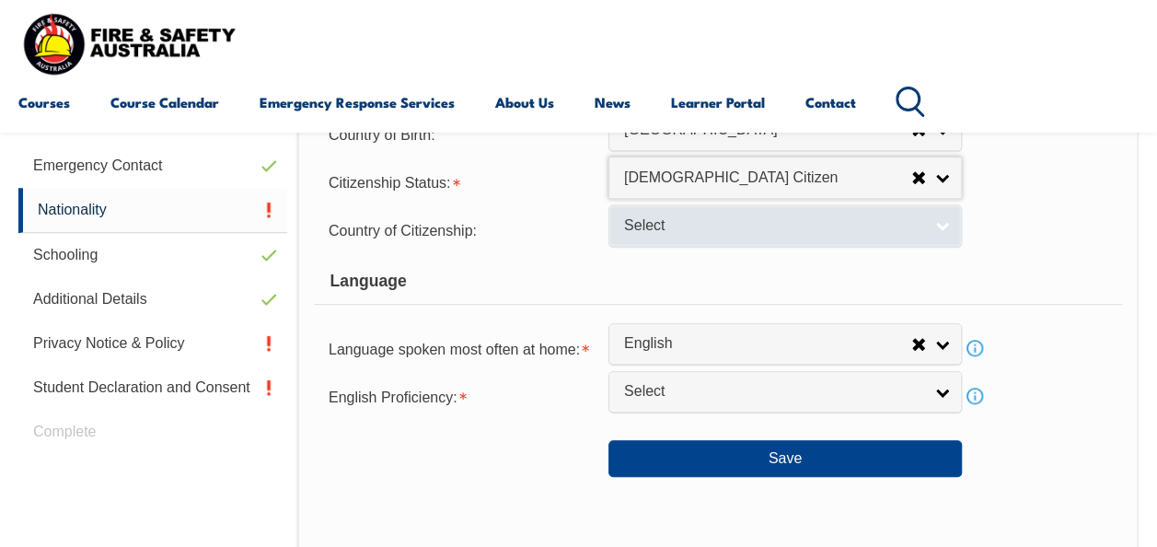
click at [657, 219] on span "Select" at bounding box center [773, 225] width 298 height 19
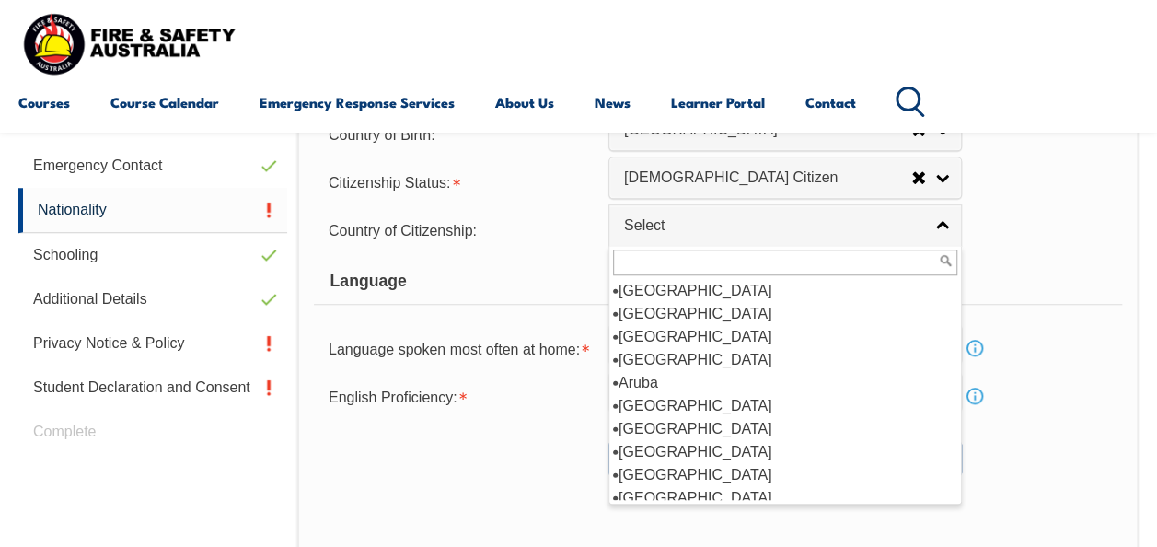
scroll to position [276, 0]
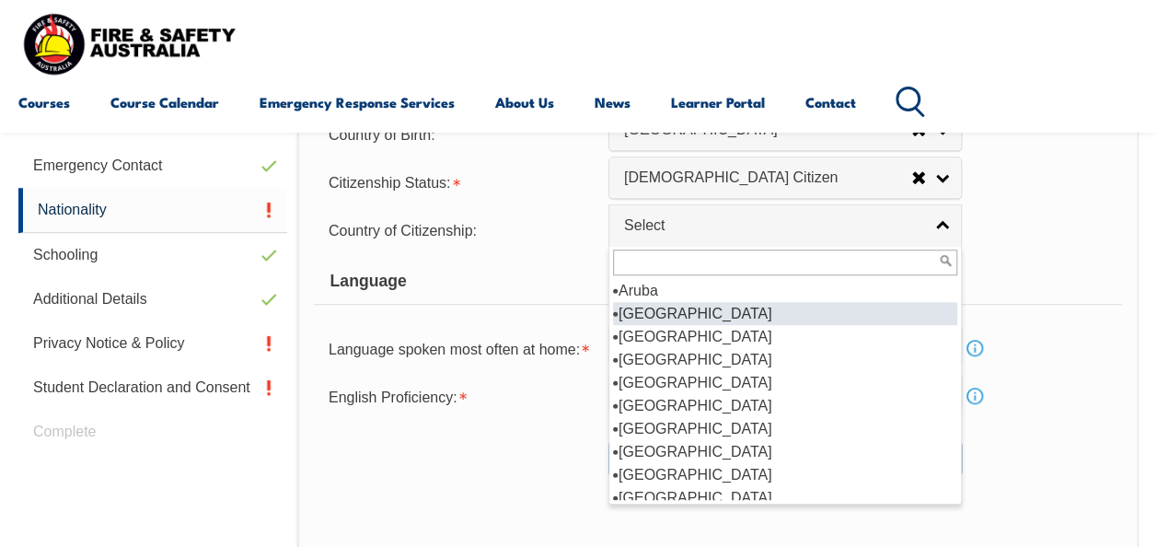
click at [684, 306] on li "Australia" at bounding box center [785, 313] width 344 height 23
select select "1101"
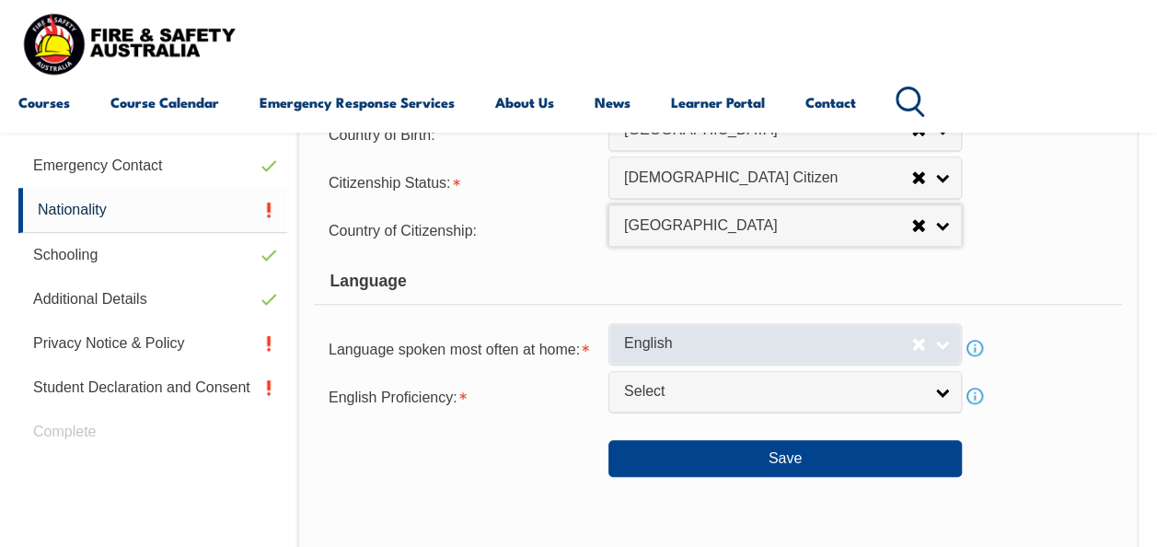
click at [675, 347] on span "English" at bounding box center [767, 343] width 287 height 19
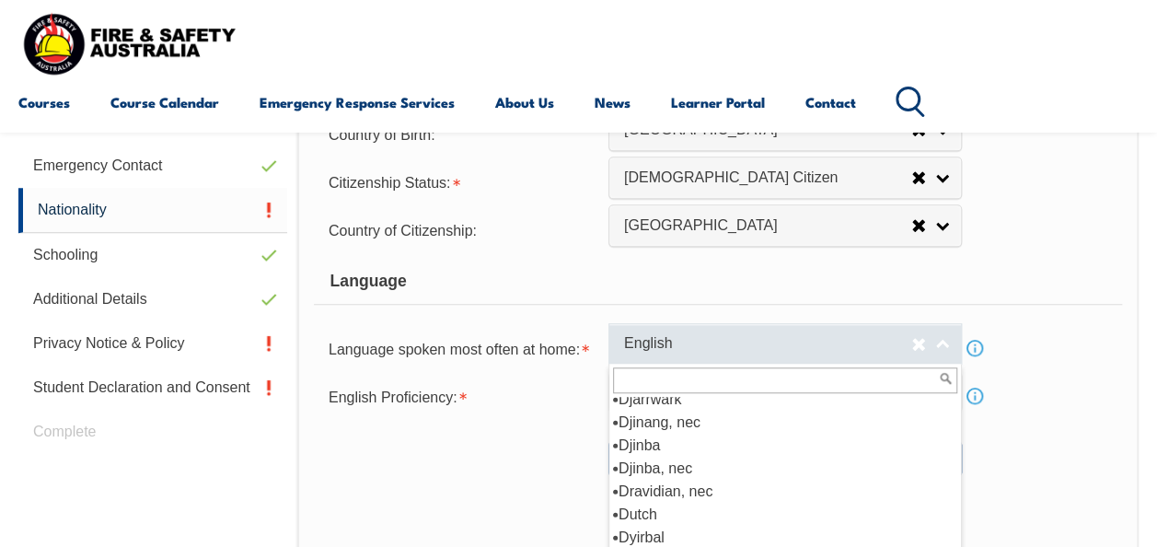
click at [675, 347] on span "English" at bounding box center [767, 343] width 287 height 19
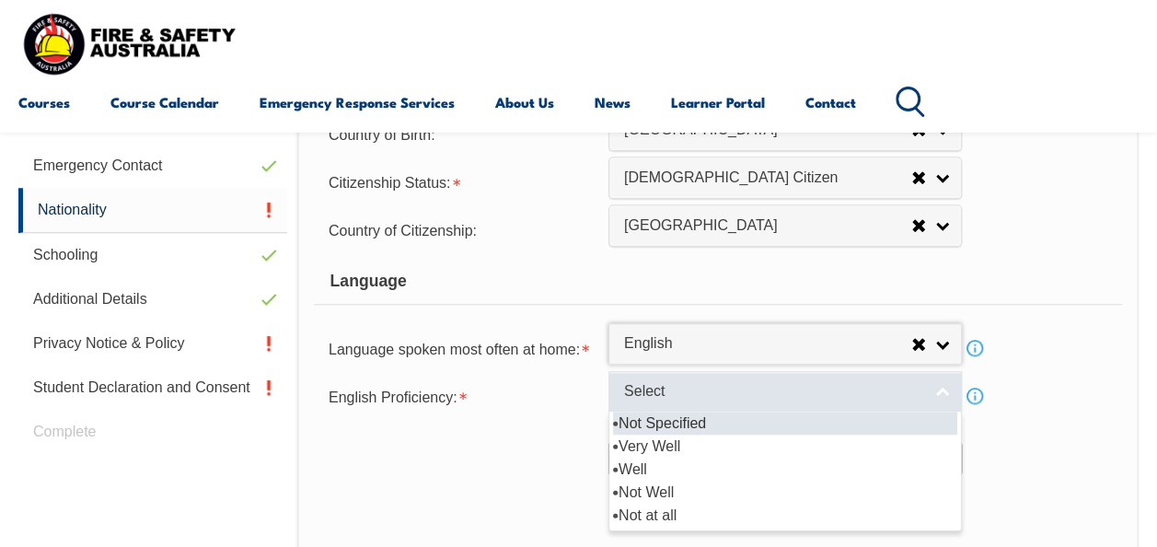
click at [685, 390] on span "Select" at bounding box center [773, 391] width 298 height 19
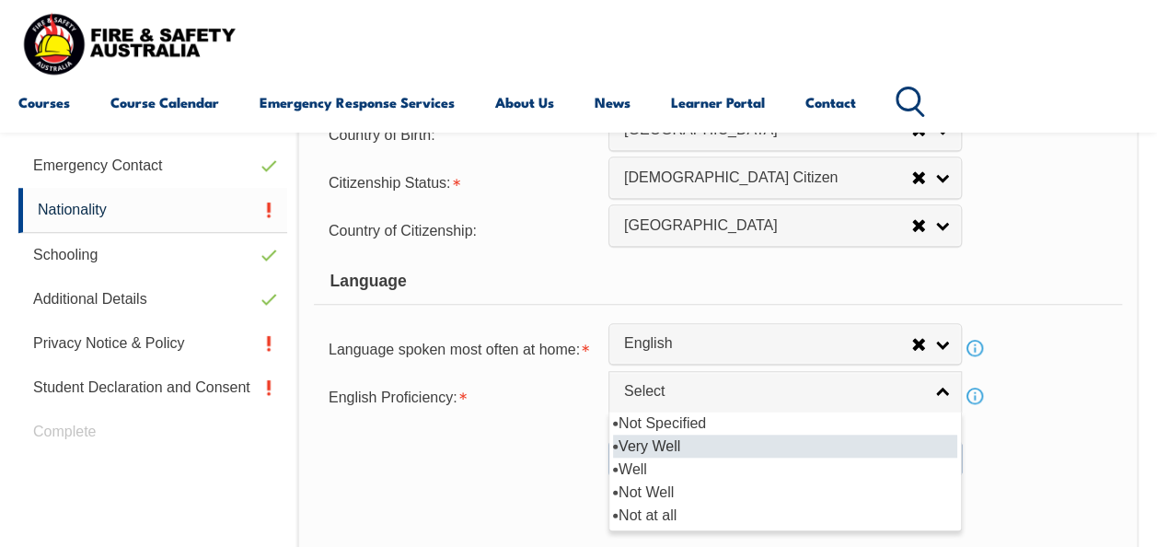
click at [675, 440] on li "Very Well" at bounding box center [785, 445] width 344 height 23
select select "1"
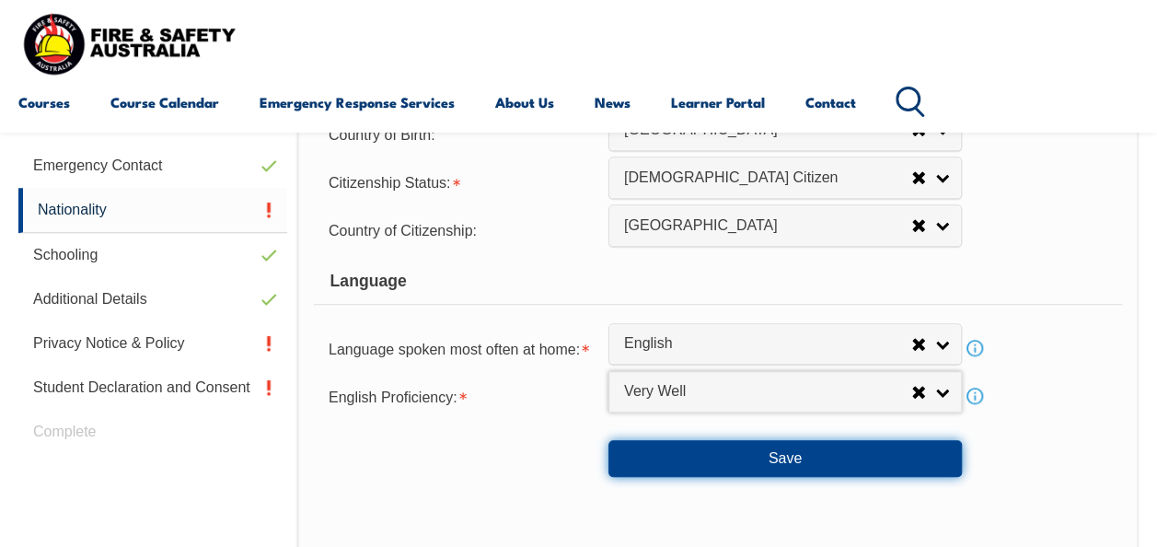
click at [696, 450] on button "Save" at bounding box center [784, 458] width 353 height 37
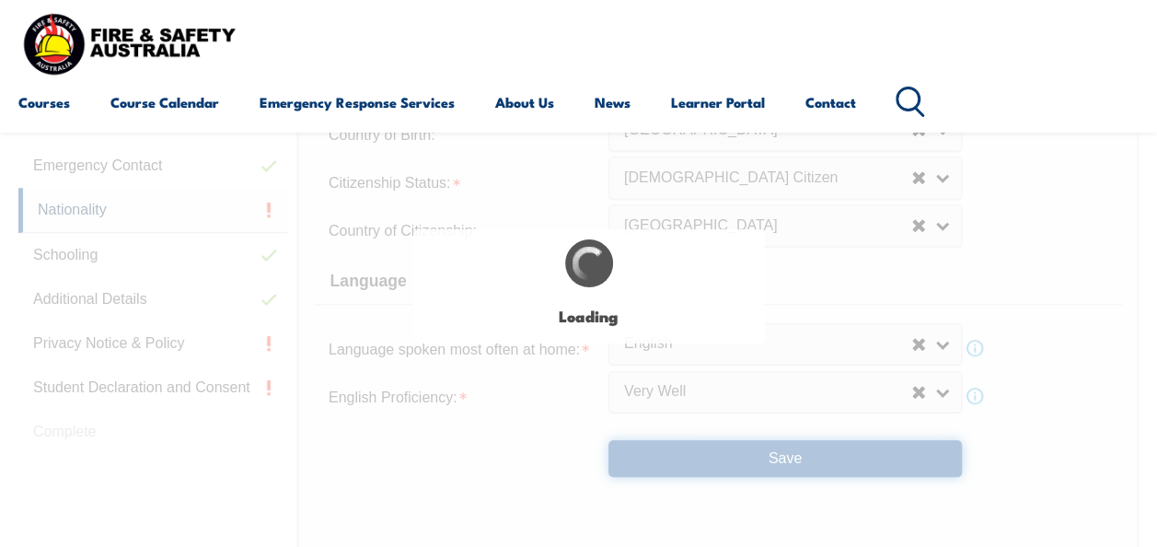
select select "false"
select select "true"
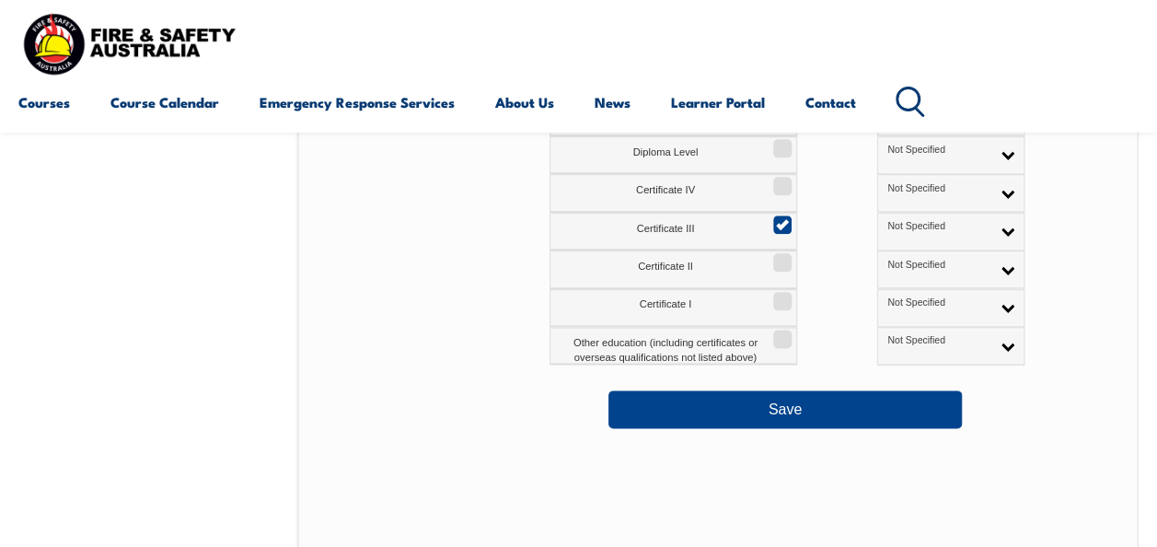
scroll to position [998, 0]
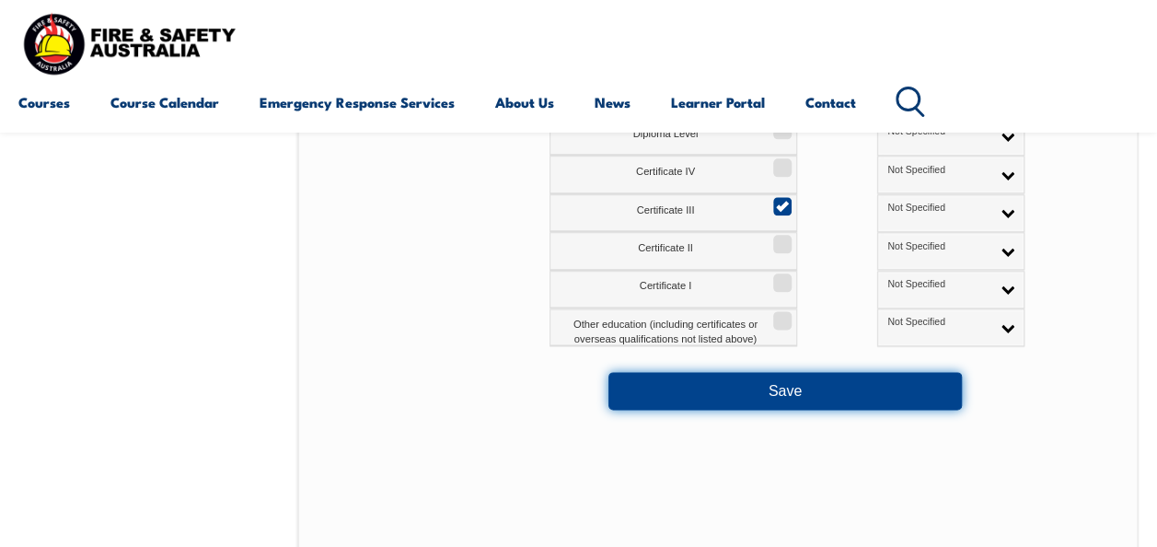
click at [779, 397] on button "Save" at bounding box center [784, 390] width 353 height 37
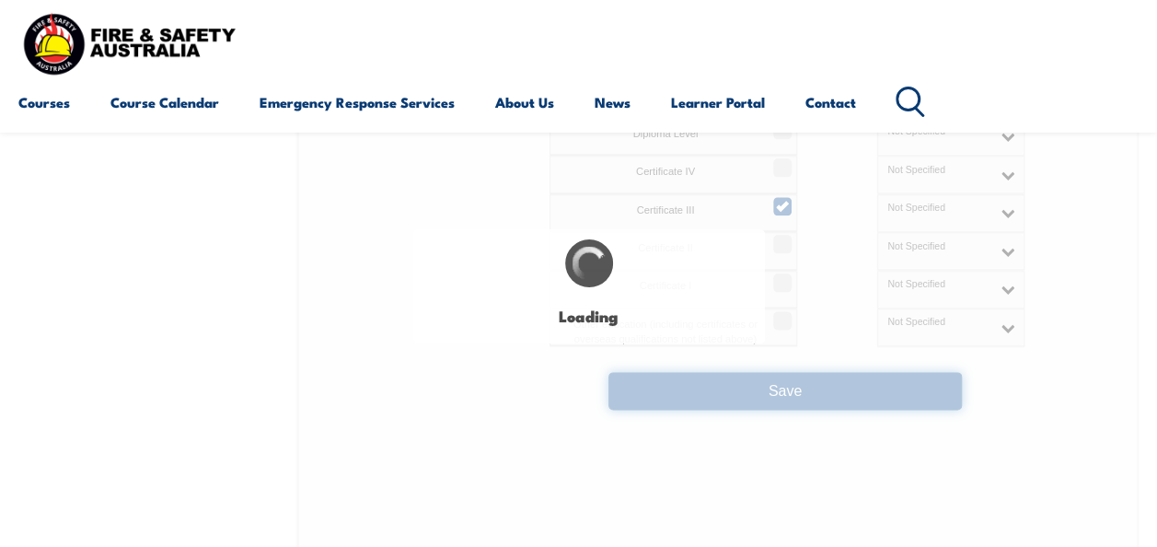
select select "false"
select select
select select "false"
select select "true"
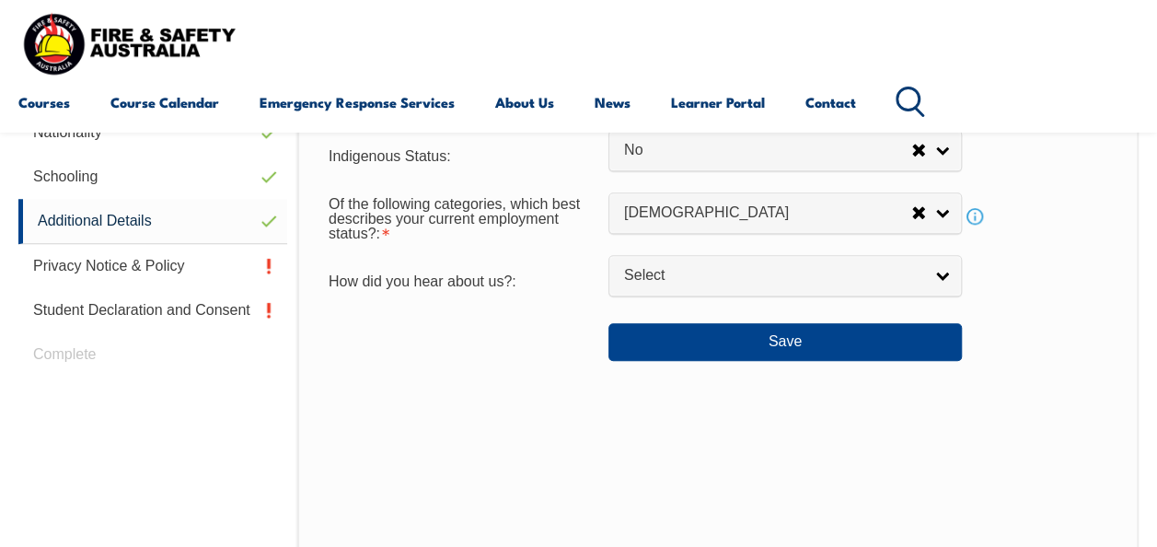
scroll to position [722, 0]
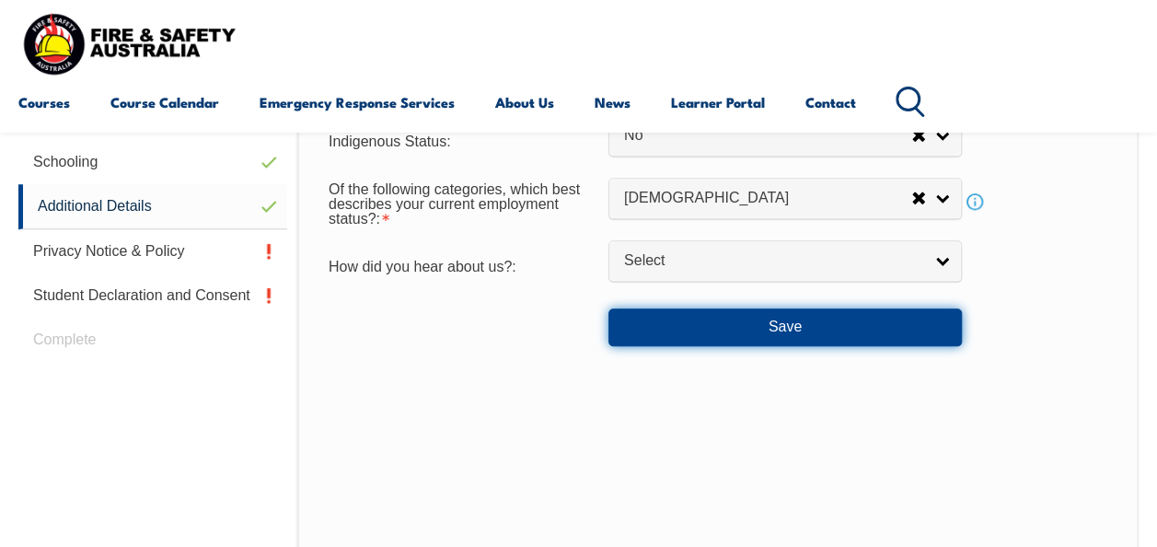
click at [758, 328] on button "Save" at bounding box center [784, 326] width 353 height 37
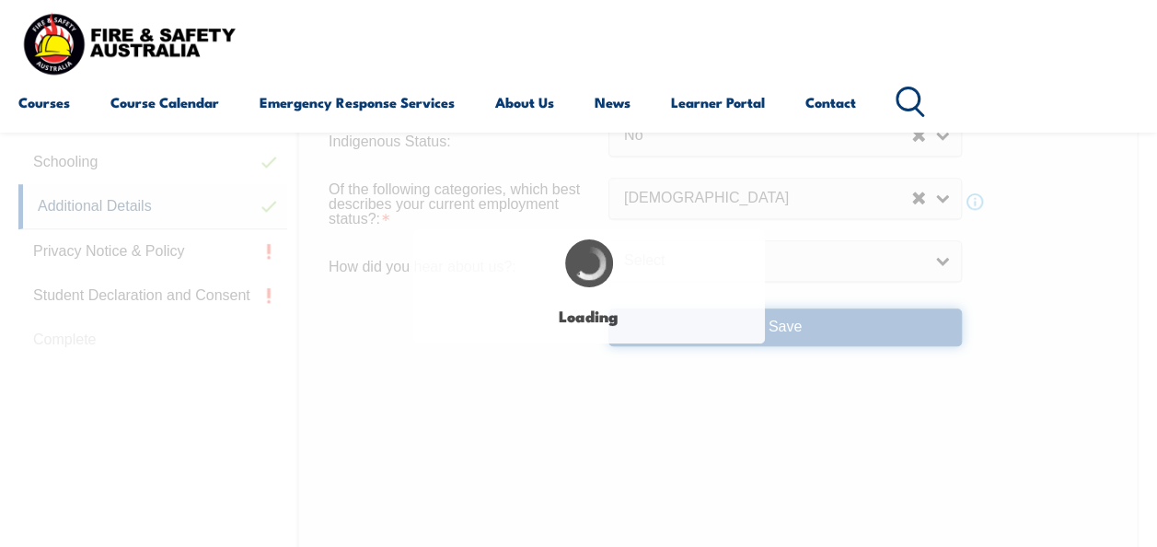
select select "false"
select select
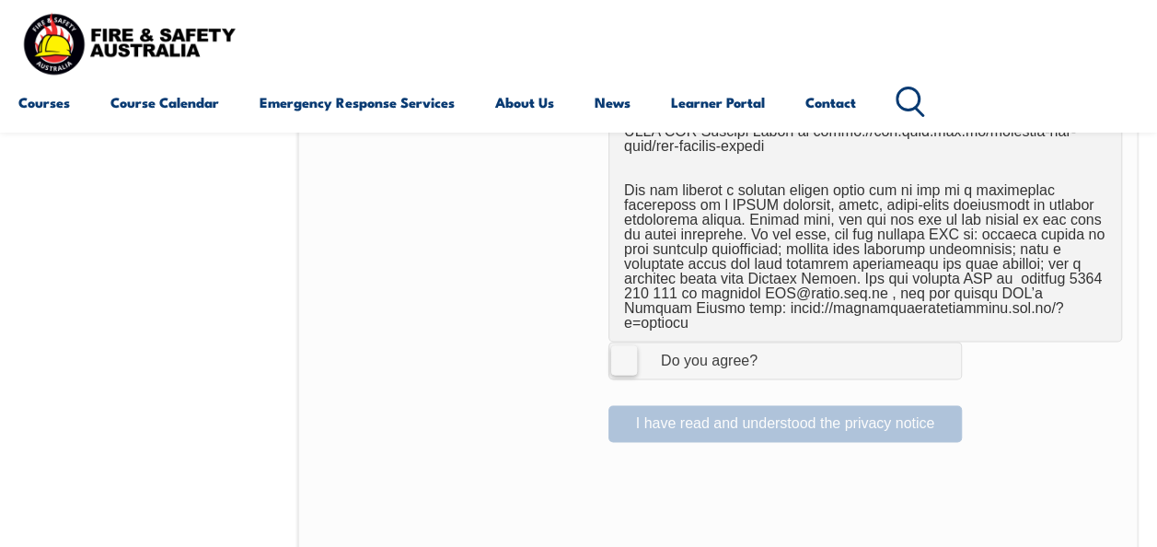
scroll to position [1366, 0]
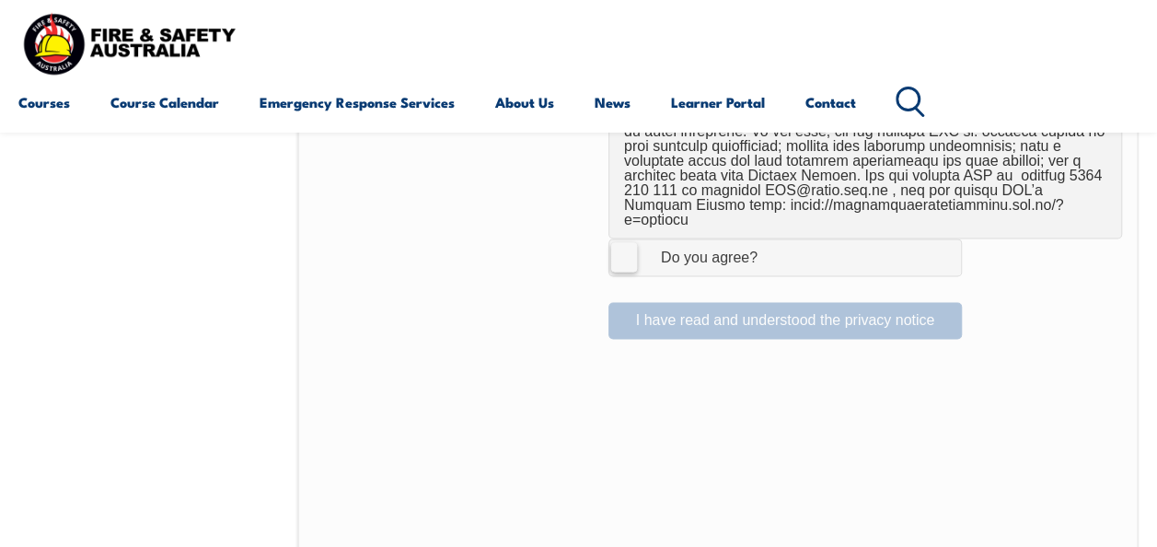
click at [626, 238] on label "I Agree Do you agree?" at bounding box center [784, 256] width 353 height 37
click at [772, 239] on input "I Agree Do you agree?" at bounding box center [787, 256] width 31 height 35
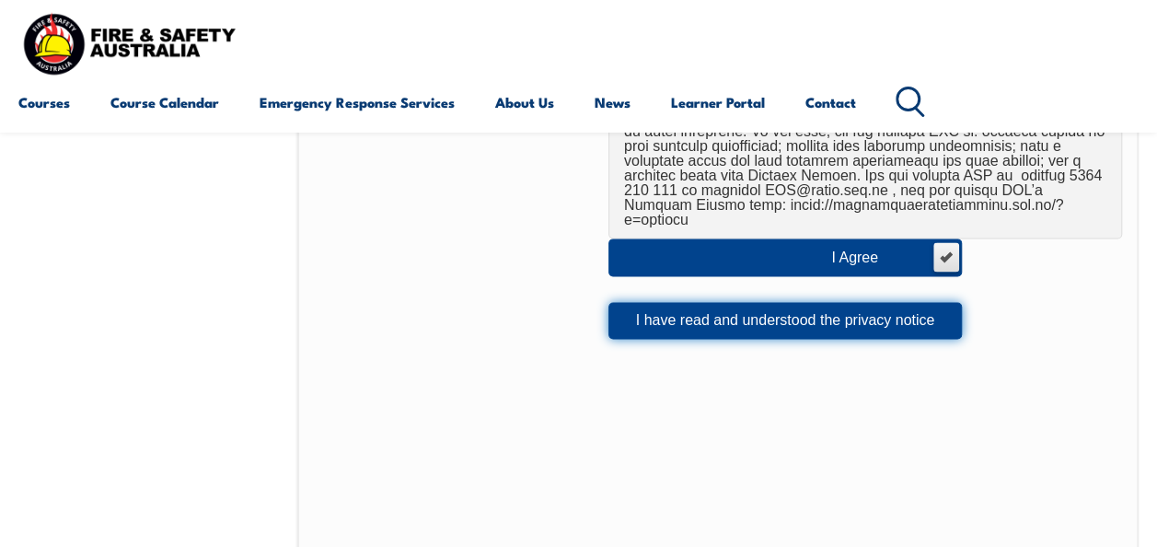
click at [674, 302] on button "I have read and understood the privacy notice" at bounding box center [784, 320] width 353 height 37
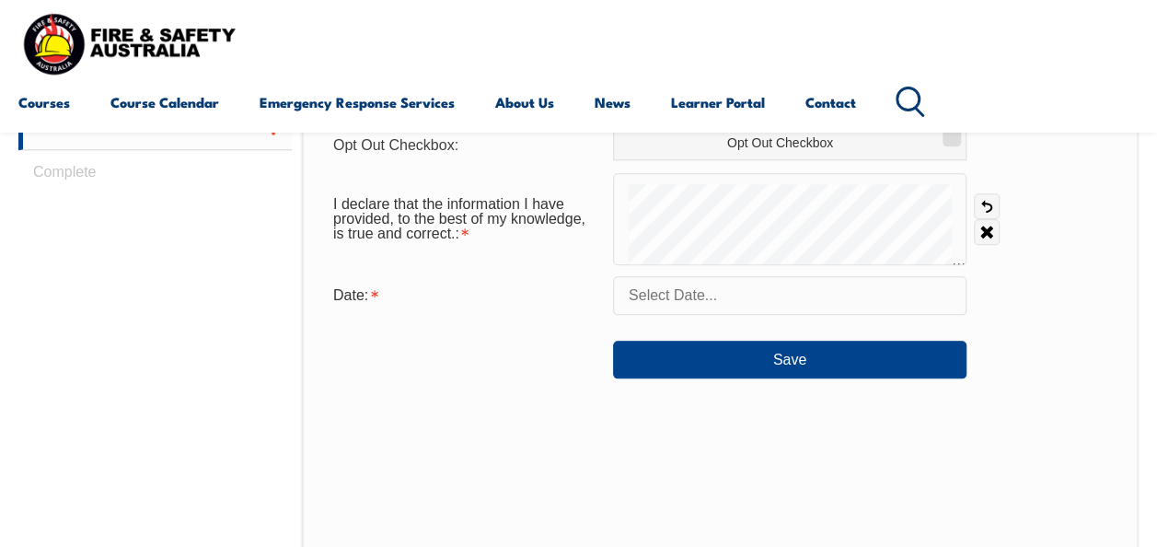
scroll to position [905, 0]
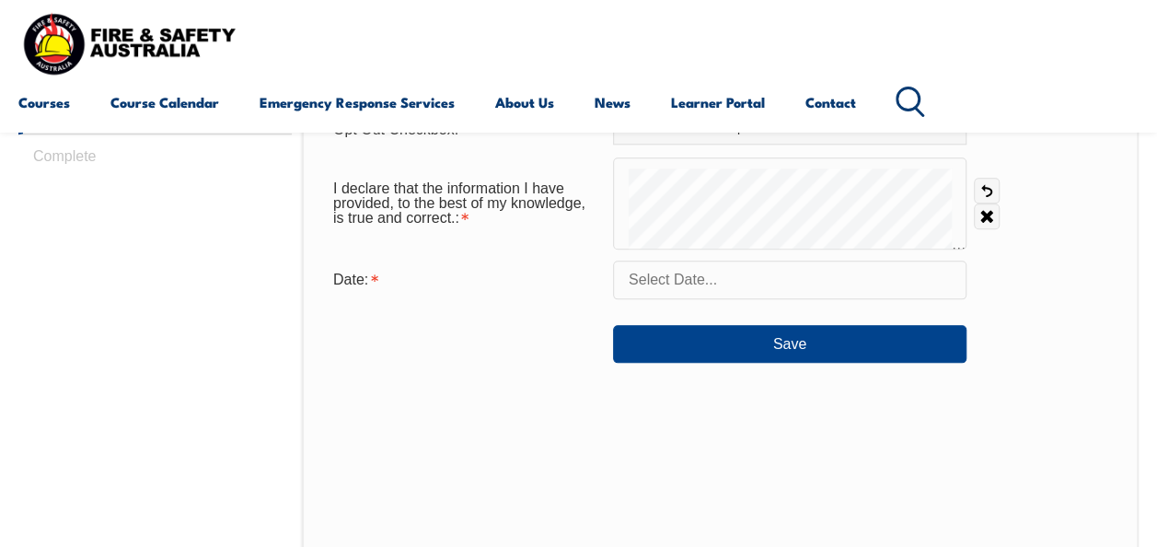
click at [659, 279] on input "text" at bounding box center [789, 279] width 353 height 39
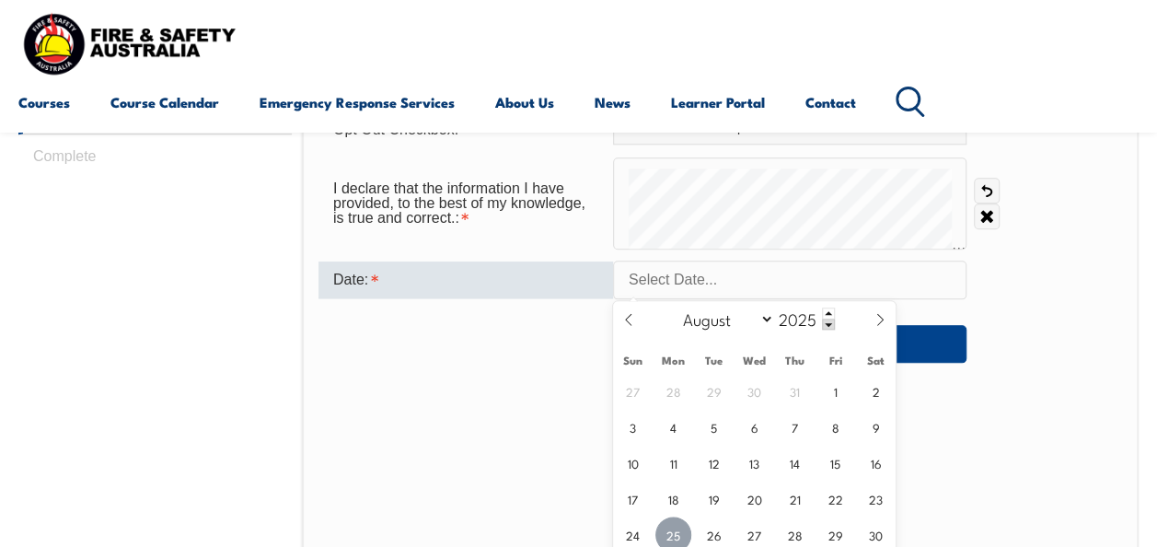
click at [675, 539] on span "25" at bounding box center [673, 534] width 36 height 36
type input "August 25, 2025"
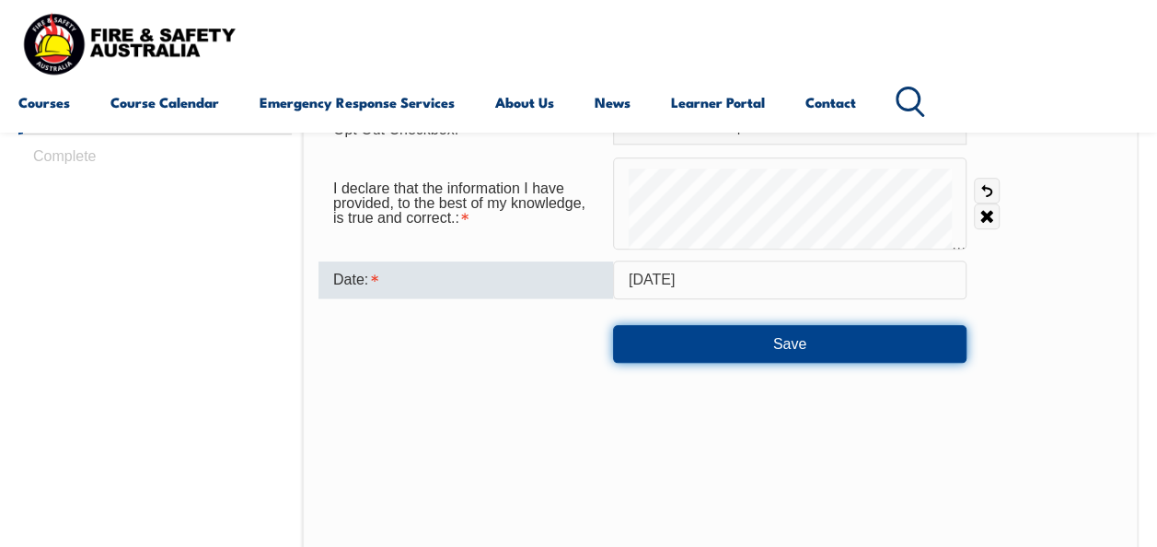
click at [775, 337] on button "Save" at bounding box center [789, 343] width 353 height 37
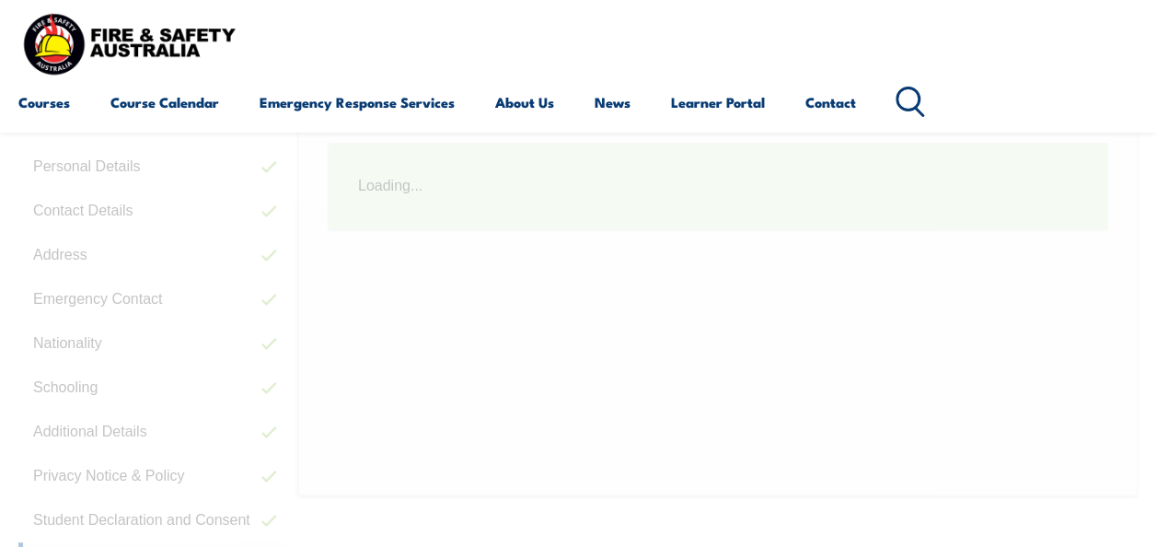
scroll to position [446, 0]
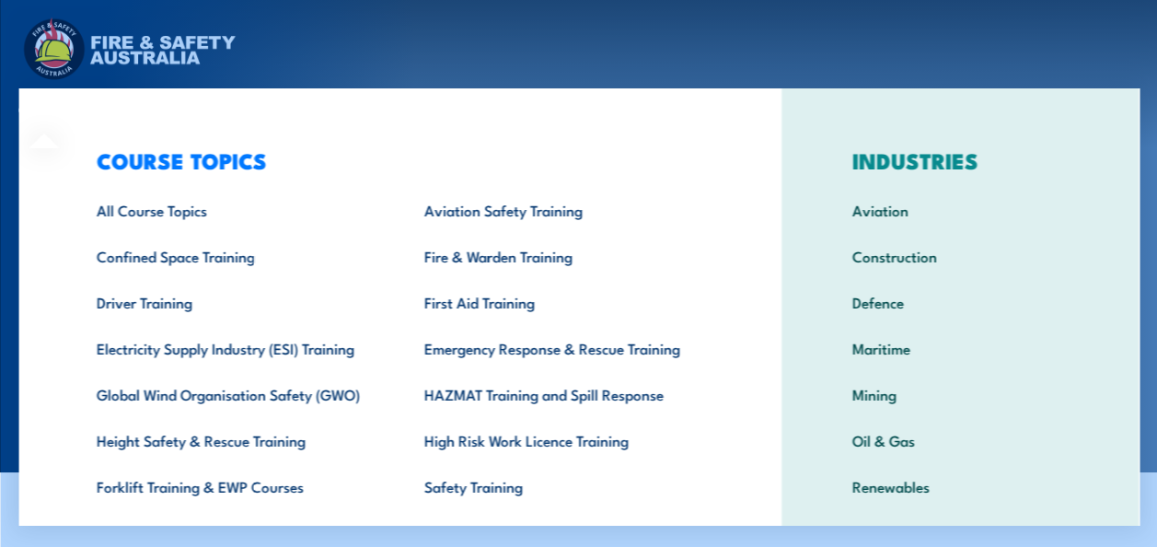
click at [59, 112] on div "COURSE TOPICS All Course Topics Aviation Safety Training Confined Space Trainin…" at bounding box center [399, 379] width 762 height 582
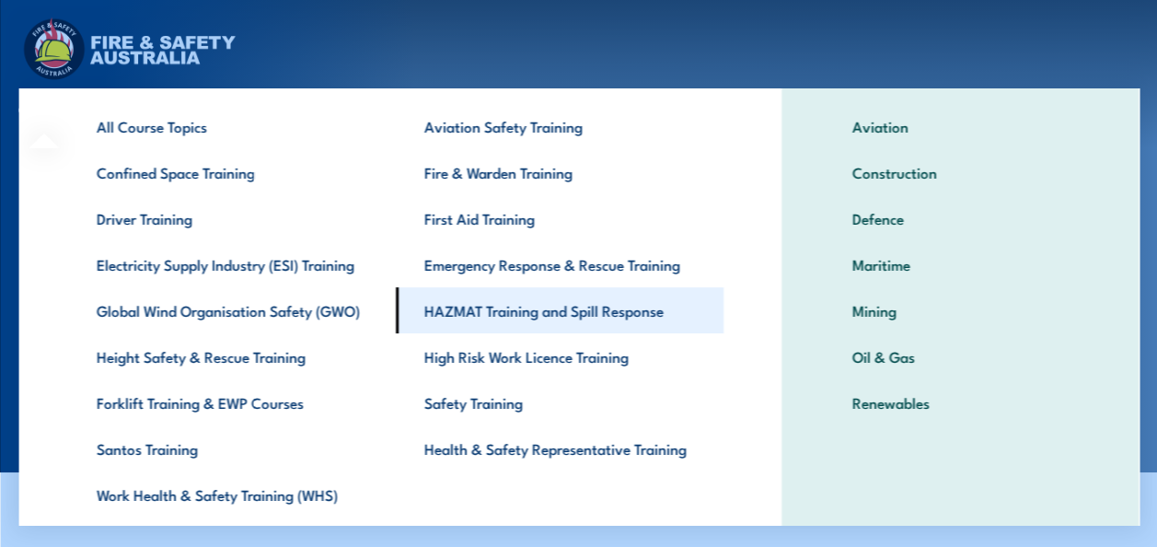
scroll to position [145, 0]
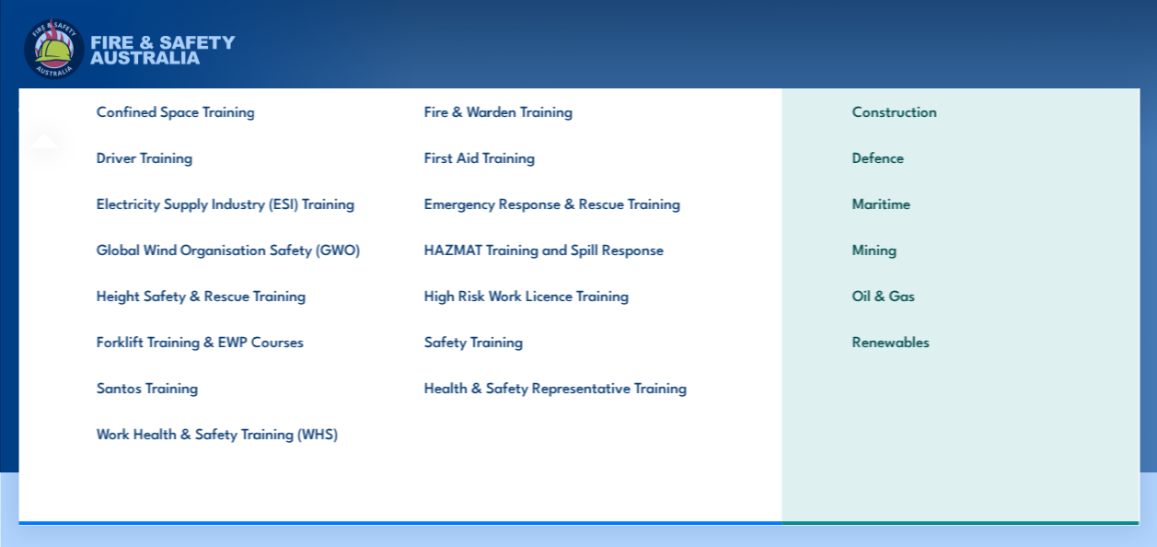
click at [539, 40] on div "Courses Course Calendar Emergency Response Services Services Overview Emergency…" at bounding box center [578, 73] width 1120 height 117
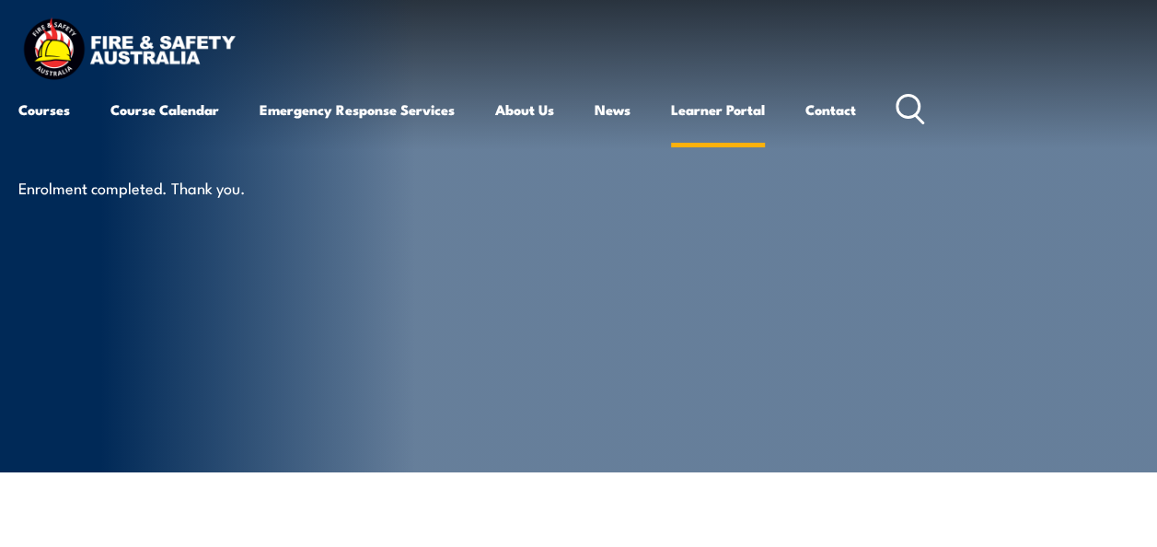
click at [732, 112] on link "Learner Portal" at bounding box center [718, 109] width 94 height 44
click at [718, 110] on link "Learner Portal" at bounding box center [718, 109] width 94 height 44
